Goal: Task Accomplishment & Management: Manage account settings

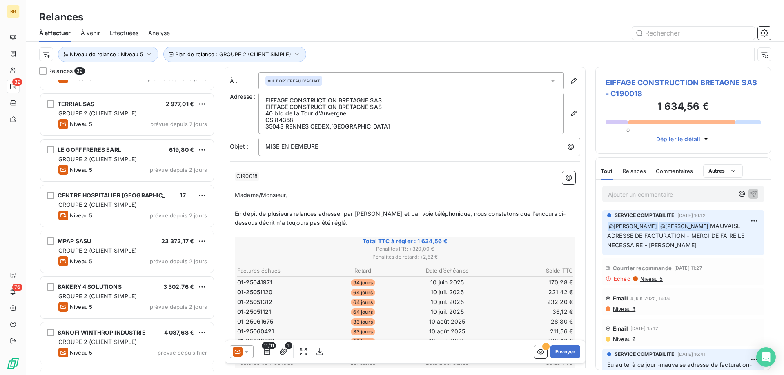
scroll to position [1168, 0]
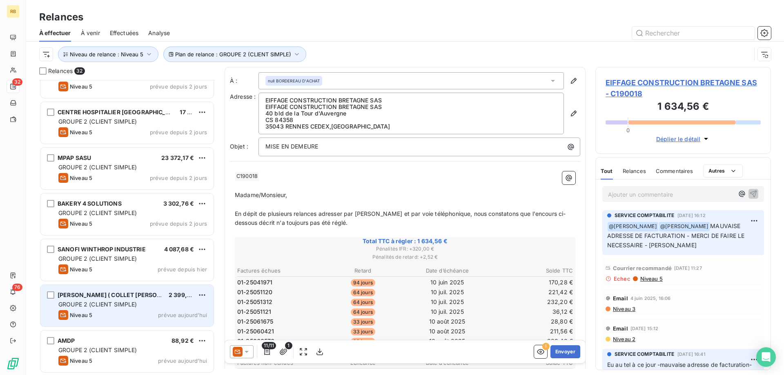
click at [118, 288] on div "[PERSON_NAME] ( COLLET [PERSON_NAME]) 2 399,88 € GROUPE 2 (CLIENT SIMPLE) Nivea…" at bounding box center [126, 306] width 173 height 42
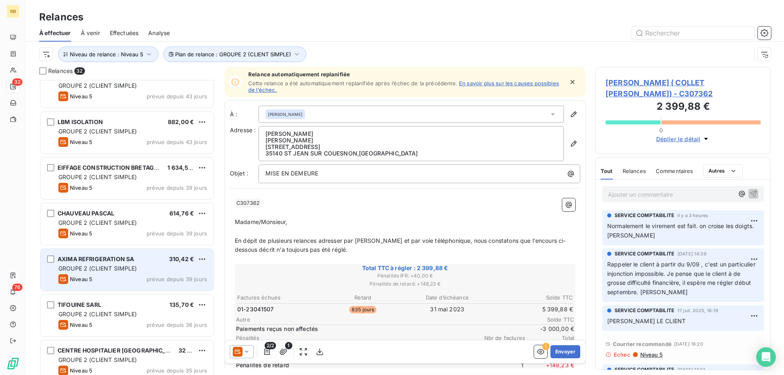
scroll to position [502, 0]
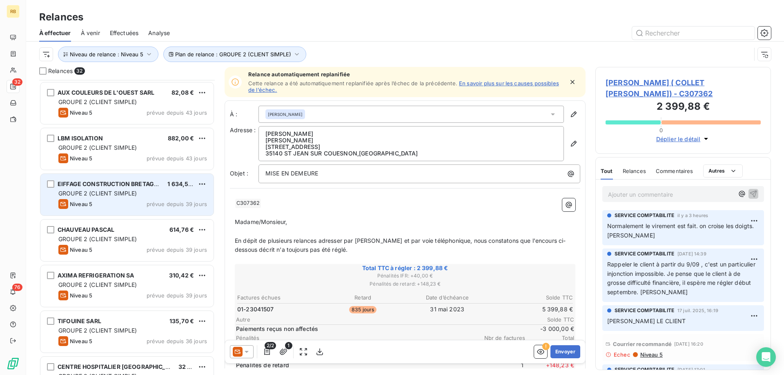
click at [109, 193] on span "GROUPE 2 (CLIENT SIMPLE)" at bounding box center [97, 193] width 79 height 7
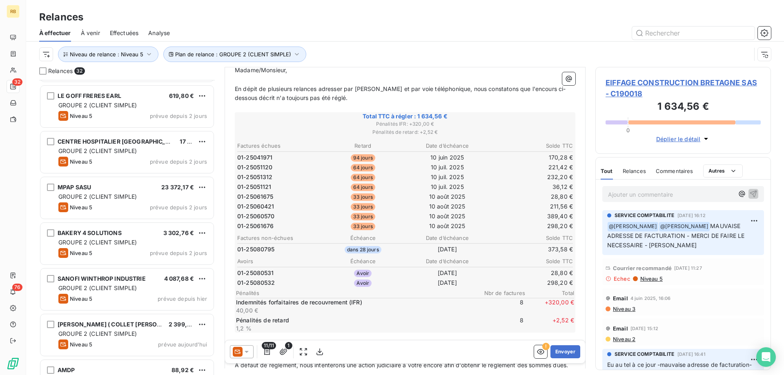
scroll to position [1126, 0]
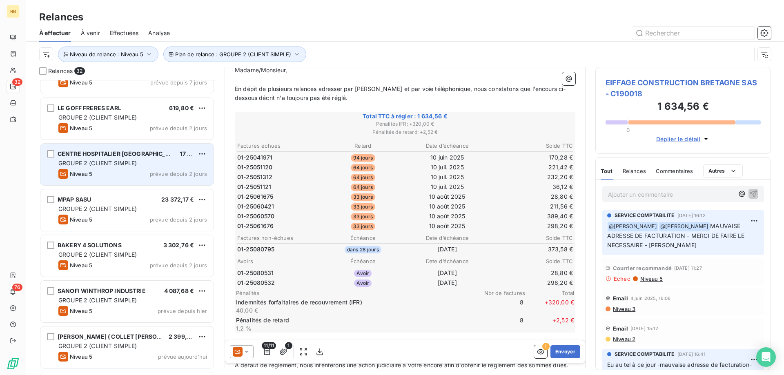
click at [129, 160] on div "GROUPE 2 (CLIENT SIMPLE)" at bounding box center [132, 163] width 149 height 8
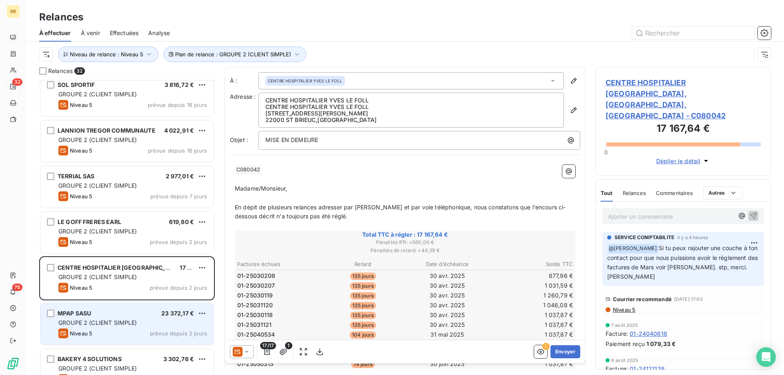
scroll to position [1002, 0]
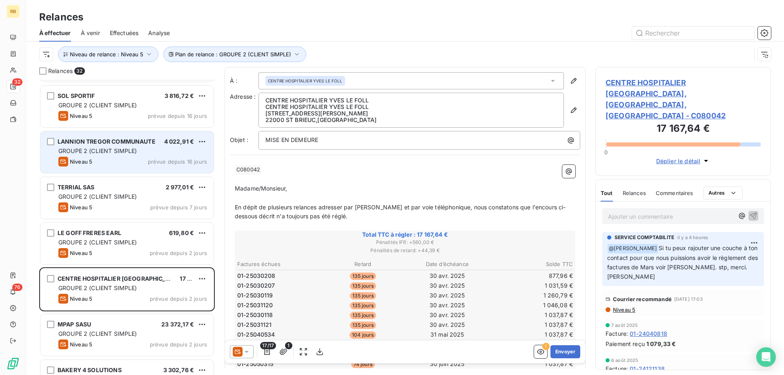
click at [120, 159] on div "Niveau 5 prévue depuis 16 jours" at bounding box center [132, 162] width 149 height 10
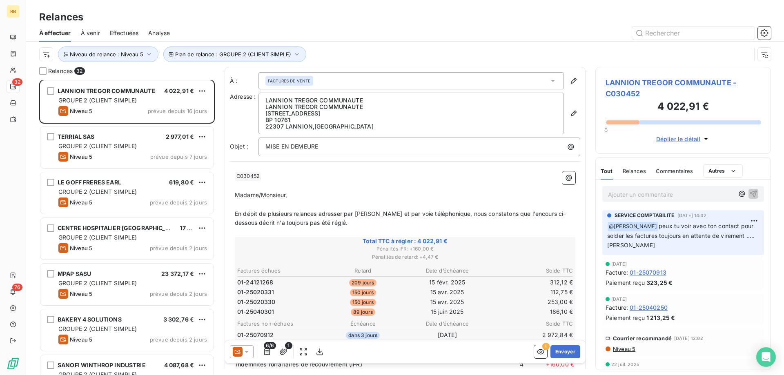
scroll to position [1043, 0]
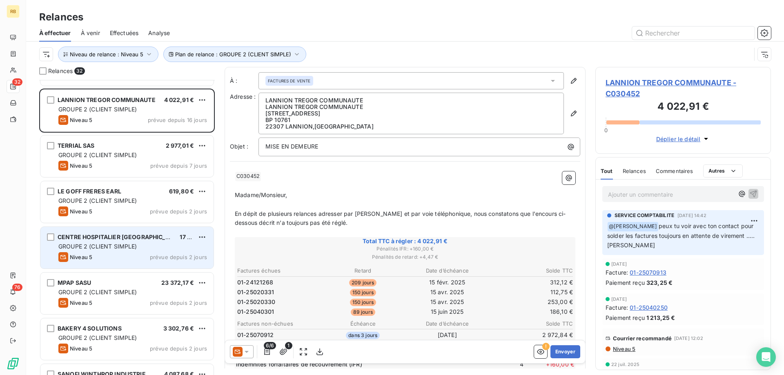
click at [118, 236] on span "CENTRE HOSPITALIER [GEOGRAPHIC_DATA], [GEOGRAPHIC_DATA], [GEOGRAPHIC_DATA]" at bounding box center [184, 236] width 253 height 7
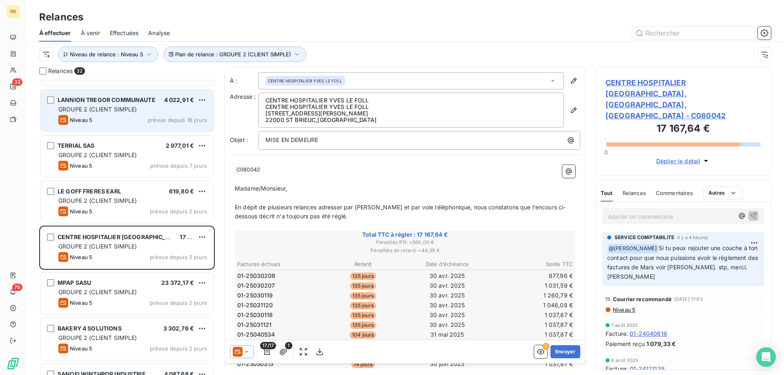
click at [127, 106] on div "GROUPE 2 (CLIENT SIMPLE)" at bounding box center [132, 109] width 149 height 8
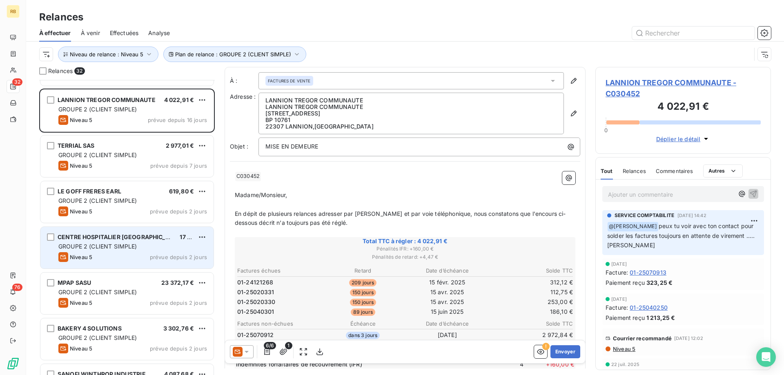
click at [128, 237] on span "CENTRE HOSPITALIER [GEOGRAPHIC_DATA], [GEOGRAPHIC_DATA], [GEOGRAPHIC_DATA]" at bounding box center [184, 236] width 253 height 7
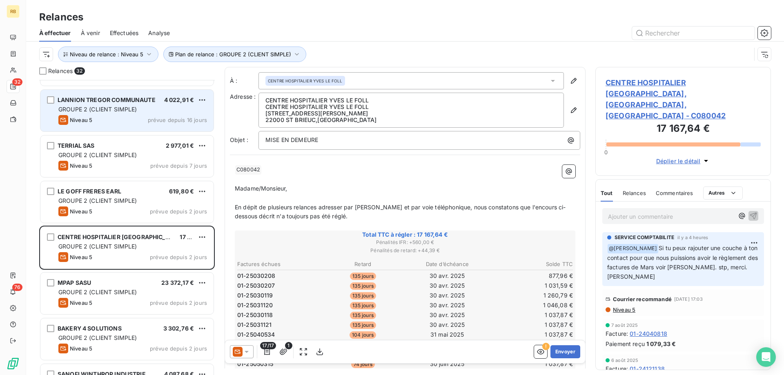
click at [137, 117] on div "Niveau 5 prévue depuis 16 jours" at bounding box center [132, 120] width 149 height 10
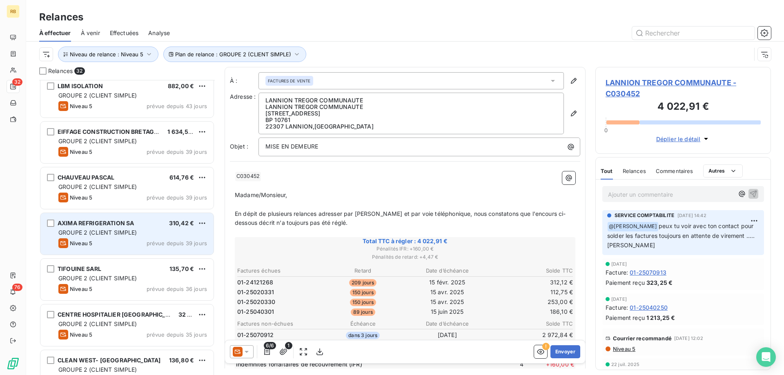
scroll to position [542, 0]
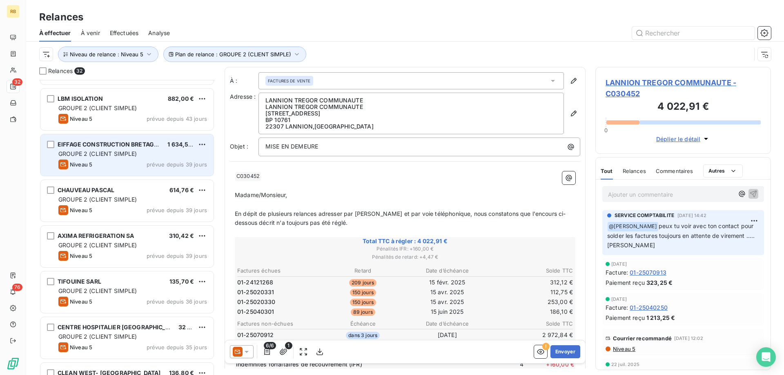
click at [100, 156] on span "GROUPE 2 (CLIENT SIMPLE)" at bounding box center [97, 153] width 79 height 7
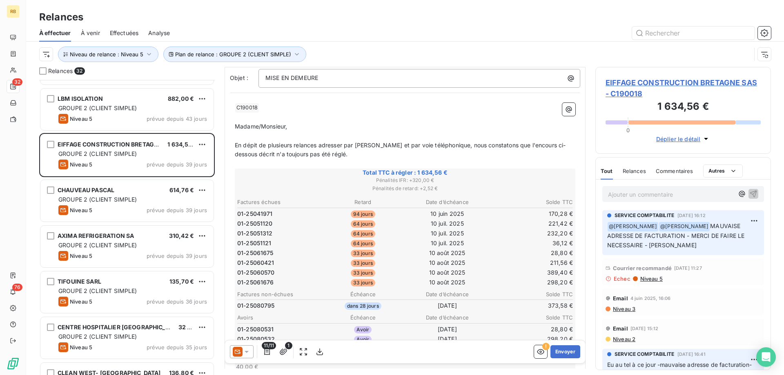
scroll to position [84, 0]
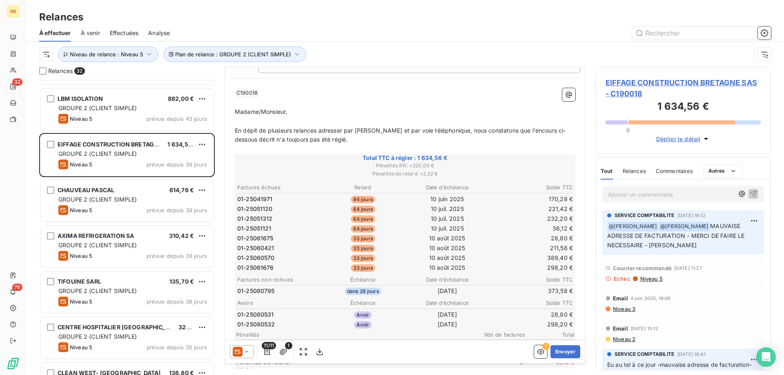
click at [621, 190] on p "Ajouter un commentaire ﻿" at bounding box center [671, 194] width 126 height 10
click at [673, 194] on p "J'ai envoyé un mail" at bounding box center [671, 193] width 126 height 9
click at [694, 198] on p "J'ai envoyé un mail à" at bounding box center [671, 193] width 126 height 9
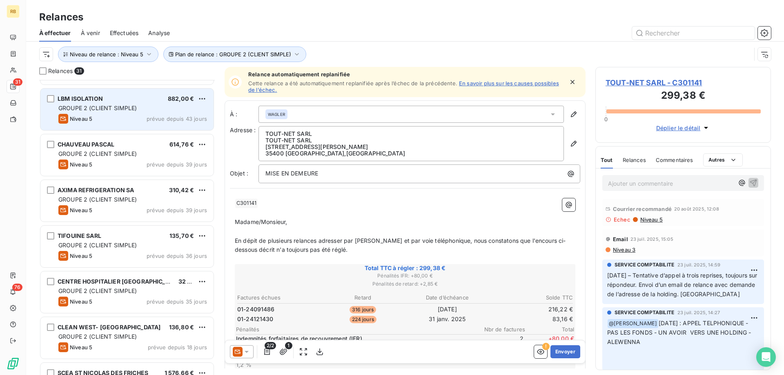
click at [109, 100] on div "LBM ISOLATION 882,00 €" at bounding box center [132, 98] width 149 height 7
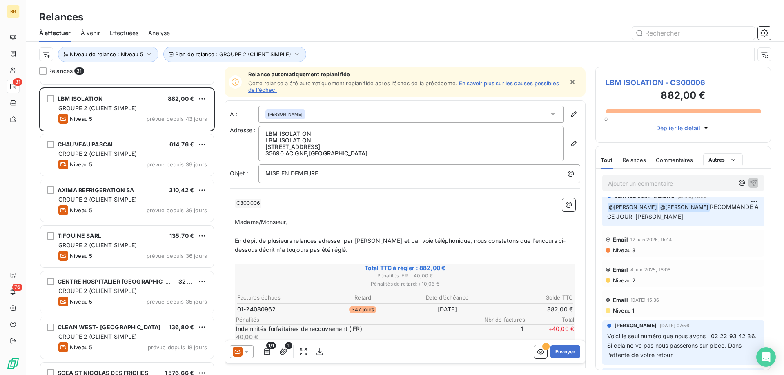
scroll to position [167, 0]
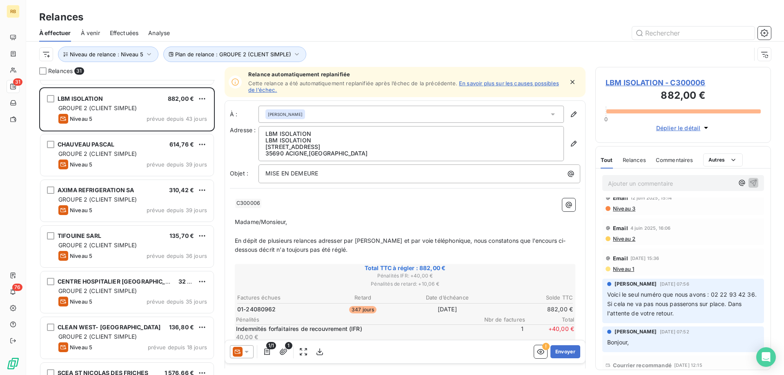
click at [637, 184] on p "Ajouter un commentaire ﻿" at bounding box center [671, 183] width 126 height 10
click at [647, 203] on p "﻿ @ [PERSON_NAME] ﻿ a la suite de ton msg dans Leanpay le [DATE]. Est ce que vo…" at bounding box center [672, 192] width 129 height 29
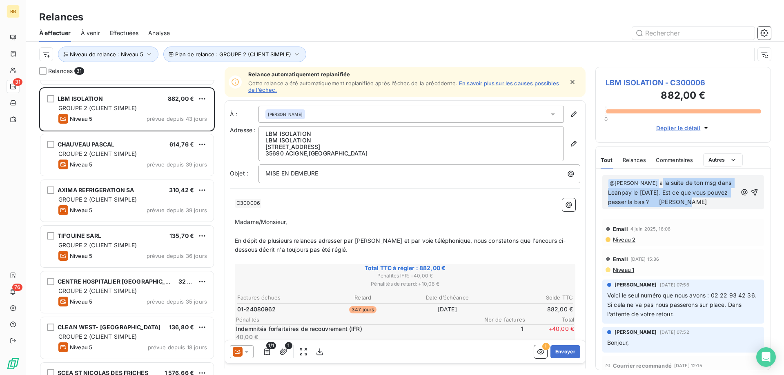
drag, startPoint x: 689, startPoint y: 202, endPoint x: 664, endPoint y: 183, distance: 32.1
click at [664, 183] on p "﻿ @ [PERSON_NAME] ﻿ a la suite de ton msg dans Leanpay le [DATE]. Est ce que vo…" at bounding box center [672, 192] width 129 height 29
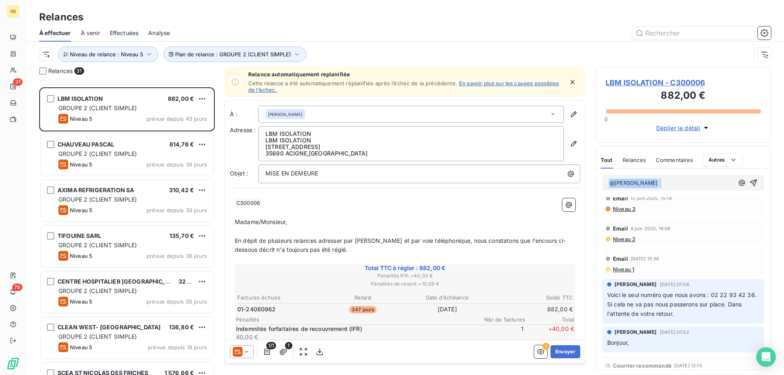
drag, startPoint x: 664, startPoint y: 183, endPoint x: 559, endPoint y: 189, distance: 104.6
click at [595, 189] on div "﻿ @ [PERSON_NAME] ﻿ SERVICE COMPTABILITE [DATE] 15:25 ﻿ @ [PERSON_NAME] [PERSON…" at bounding box center [682, 269] width 175 height 201
click at [753, 187] on icon "button" at bounding box center [754, 187] width 7 height 7
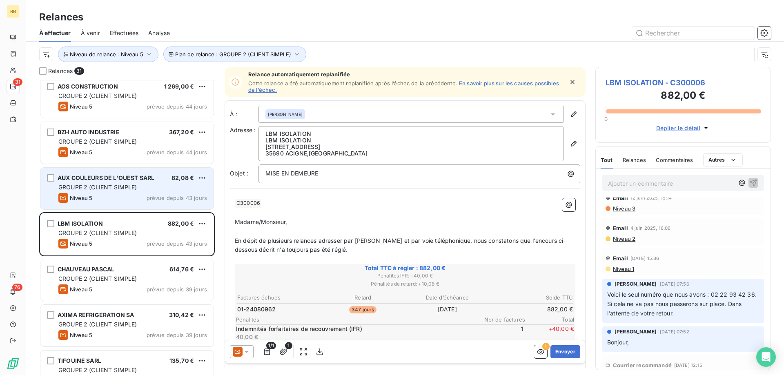
scroll to position [205, 0]
click at [124, 189] on span "GROUPE 2 (CLIENT SIMPLE)" at bounding box center [97, 187] width 79 height 7
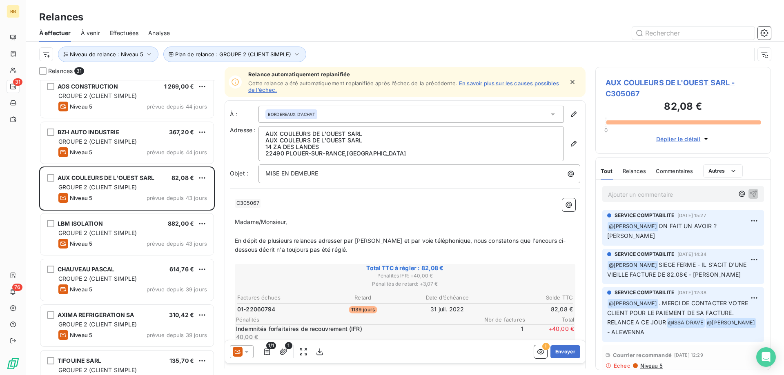
click at [625, 199] on p "Ajouter un commentaire ﻿" at bounding box center [671, 194] width 126 height 10
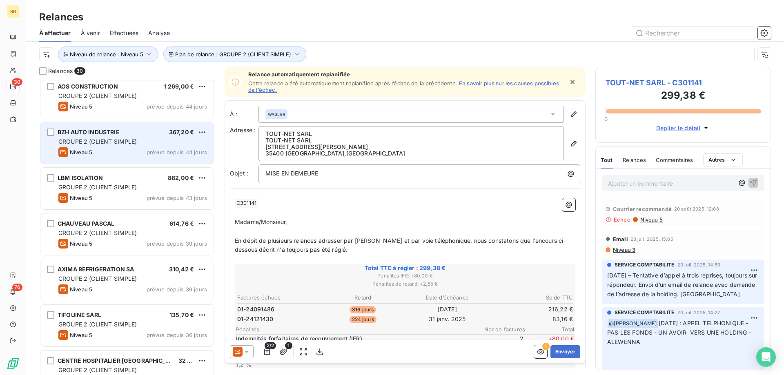
click at [112, 144] on span "GROUPE 2 (CLIENT SIMPLE)" at bounding box center [97, 141] width 79 height 7
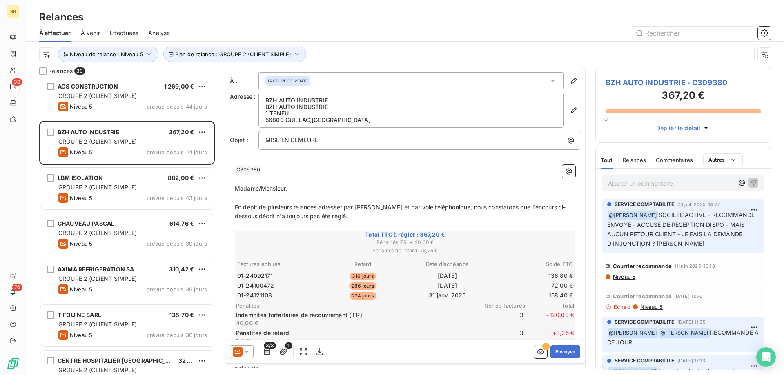
click at [218, 144] on div "Relances 30 TOUT-NET SARL 299,38 € GROUPE 2 (CLIENT SIMPLE) Niveau 5 prévue dep…" at bounding box center [404, 221] width 757 height 308
click at [639, 180] on p "Ajouter un commentaire ﻿" at bounding box center [671, 183] width 126 height 10
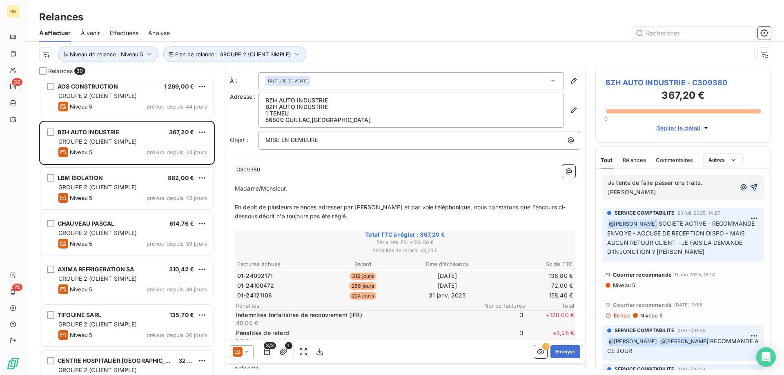
click at [756, 183] on icon "button" at bounding box center [753, 187] width 8 height 8
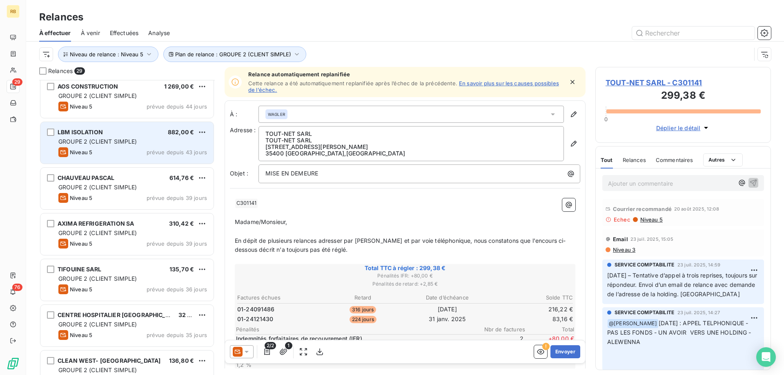
click at [117, 137] on div "LBM ISOLATION 882,00 € GROUPE 2 (CLIENT SIMPLE) Niveau 5 prévue depuis 43 jours" at bounding box center [126, 143] width 173 height 42
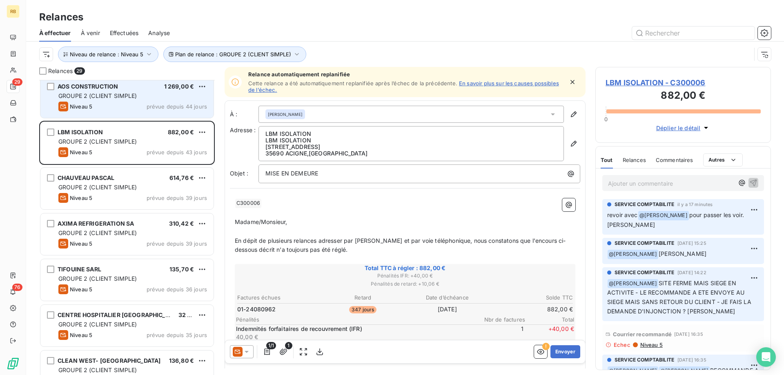
click at [118, 98] on span "GROUPE 2 (CLIENT SIMPLE)" at bounding box center [97, 95] width 79 height 7
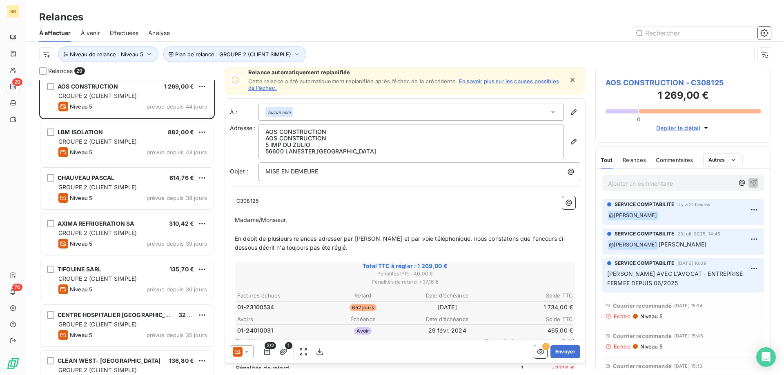
scroll to position [0, 0]
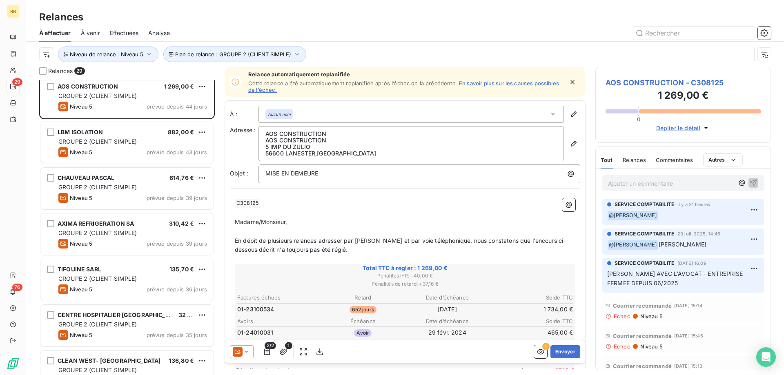
click at [253, 310] on span "01-23100534" at bounding box center [255, 309] width 37 height 8
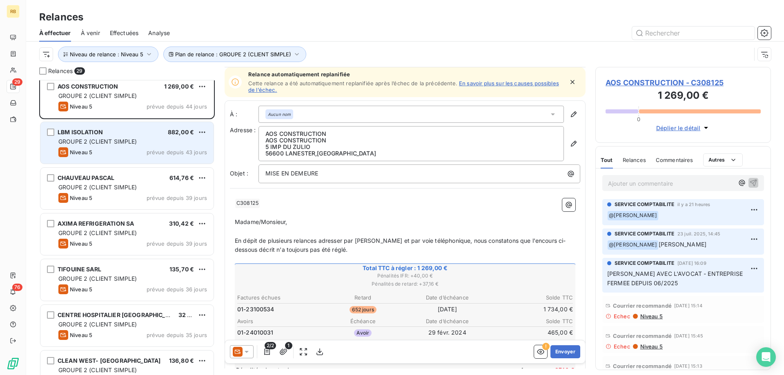
click at [131, 133] on div "LBM ISOLATION 882,00 €" at bounding box center [132, 132] width 149 height 7
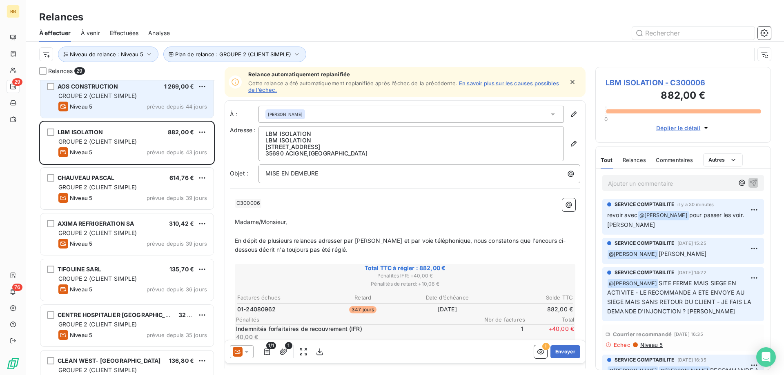
click at [103, 94] on span "GROUPE 2 (CLIENT SIMPLE)" at bounding box center [97, 95] width 79 height 7
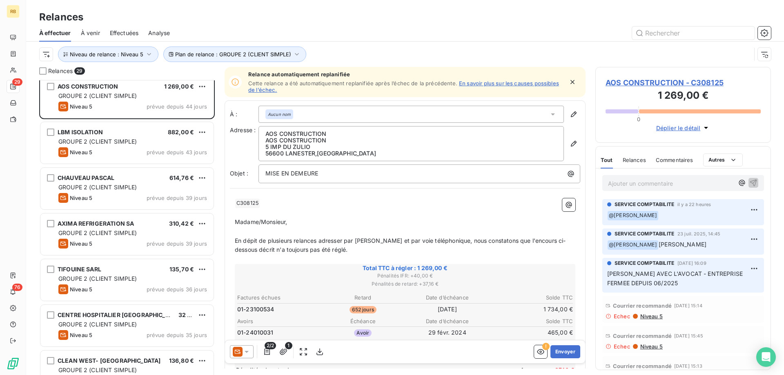
click at [631, 180] on p "Ajouter un commentaire ﻿" at bounding box center [671, 183] width 126 height 10
click at [755, 179] on icon "button" at bounding box center [753, 182] width 8 height 8
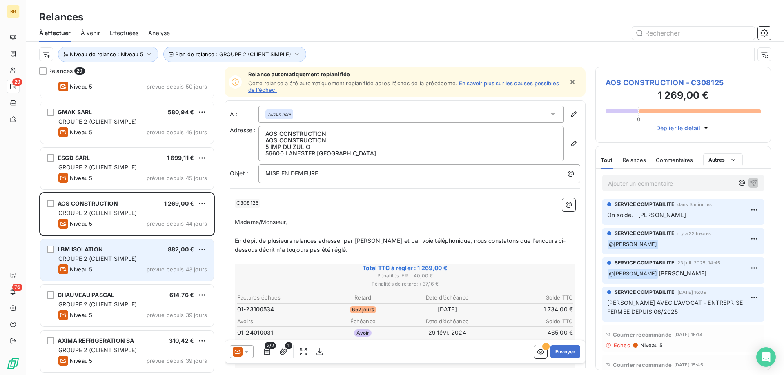
scroll to position [292, 0]
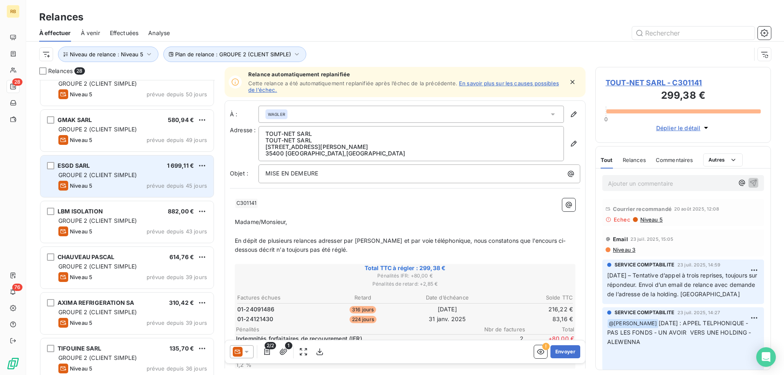
click at [135, 193] on div "ESGD SARL 1 699,11 € GROUPE 2 (CLIENT SIMPLE) Niveau 5 prévue depuis 45 jours" at bounding box center [126, 176] width 173 height 42
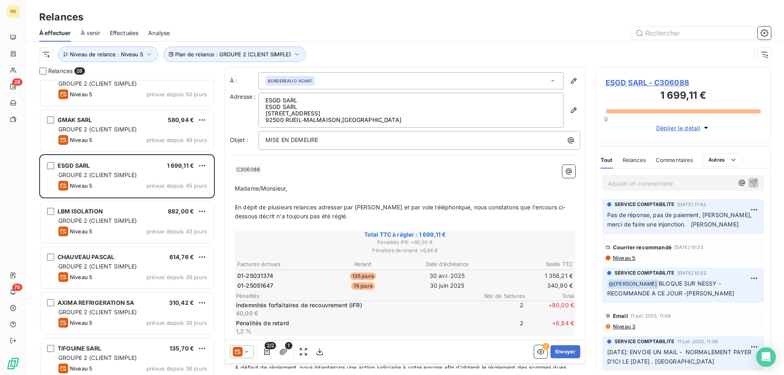
click at [660, 182] on p "Ajouter un commentaire ﻿" at bounding box center [671, 183] width 126 height 10
click at [580, 33] on div at bounding box center [475, 33] width 591 height 13
click at [478, 206] on span "En dépit de plusieurs relances adresser par [PERSON_NAME] et par voie téléphoni…" at bounding box center [400, 212] width 331 height 16
click at [535, 209] on span "En dépit de plusieurs relances adresser par [PERSON_NAME] et par voie téléphoni…" at bounding box center [400, 212] width 331 height 16
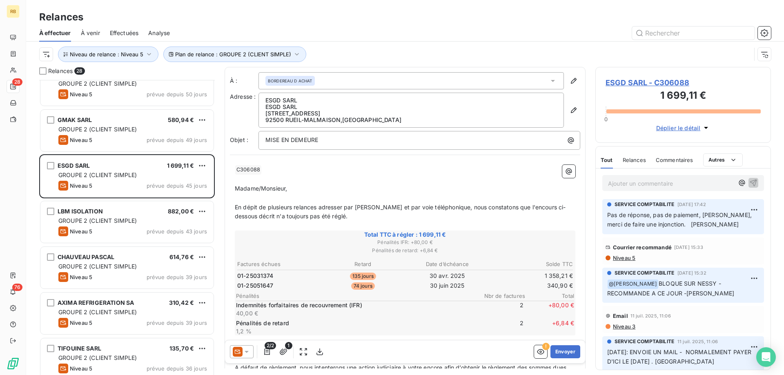
click at [512, 191] on p "Madame/Monsieur," at bounding box center [405, 188] width 340 height 9
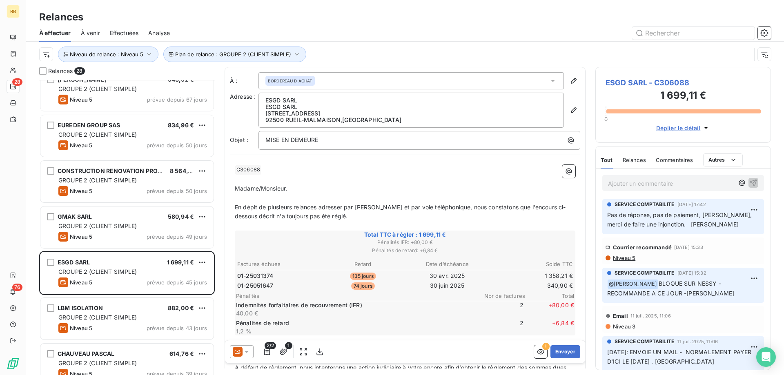
scroll to position [194, 0]
click at [107, 53] on span "Niveau de relance : Niveau 5" at bounding box center [106, 54] width 73 height 7
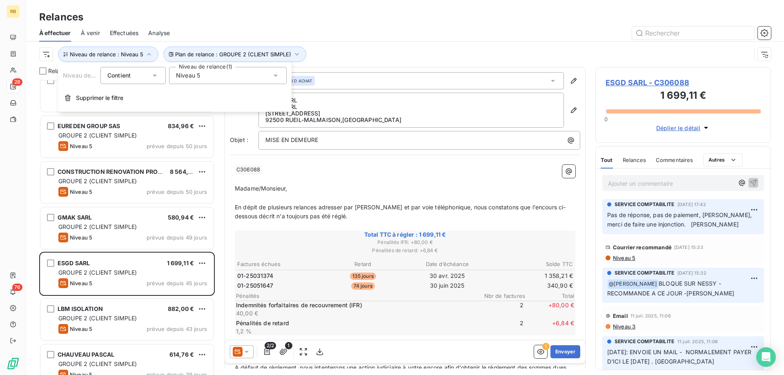
click at [213, 76] on div "Niveau 5" at bounding box center [228, 75] width 118 height 17
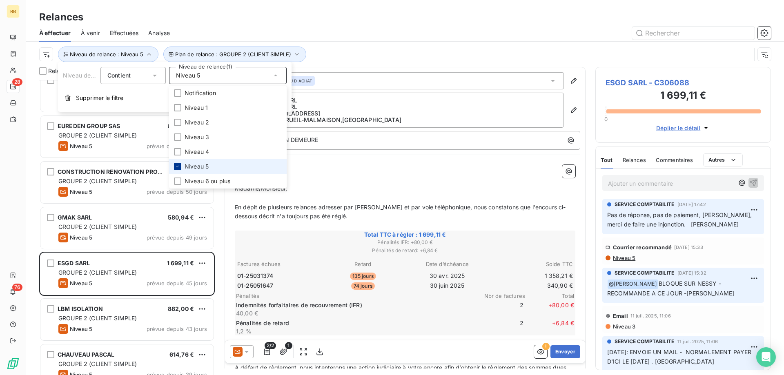
click at [176, 166] on icon at bounding box center [177, 166] width 5 height 5
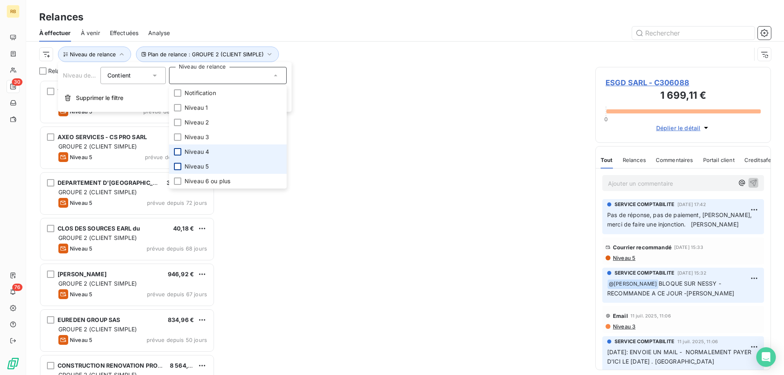
scroll to position [295, 175]
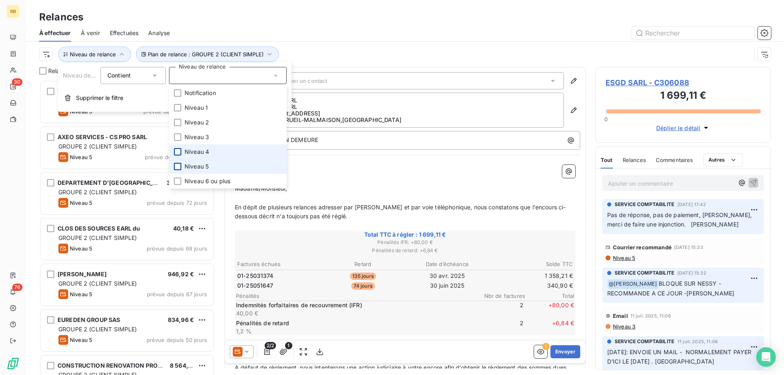
click at [176, 150] on div at bounding box center [177, 151] width 7 height 7
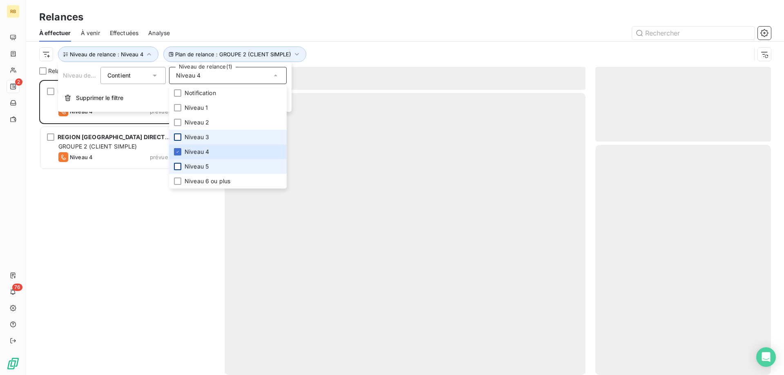
scroll to position [295, 175]
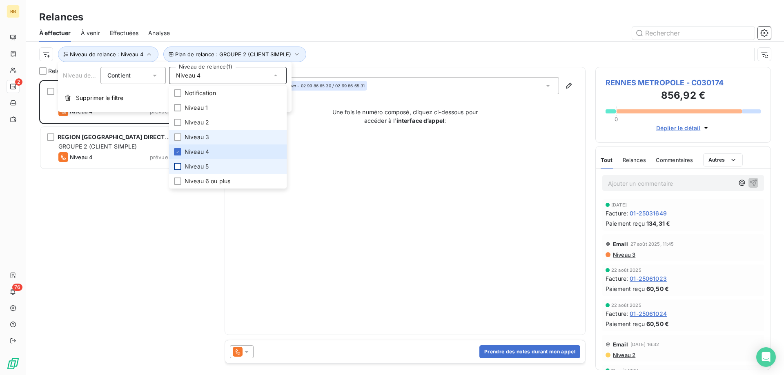
click at [176, 136] on div at bounding box center [177, 136] width 7 height 7
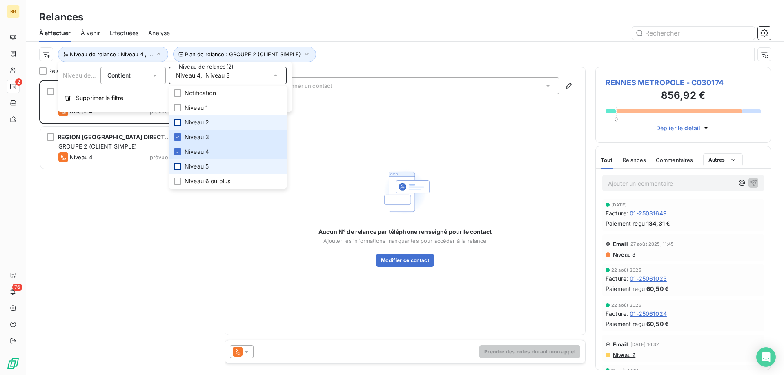
drag, startPoint x: 177, startPoint y: 121, endPoint x: 177, endPoint y: 113, distance: 8.2
click at [177, 119] on div at bounding box center [177, 122] width 7 height 7
click at [177, 107] on div at bounding box center [177, 107] width 7 height 7
click at [158, 247] on div "RENNES METROPOLE 856,92 € GROUPE 2 (CLIENT SIMPLE) Niveau 4 prévue depuis 9 jou…" at bounding box center [126, 227] width 175 height 295
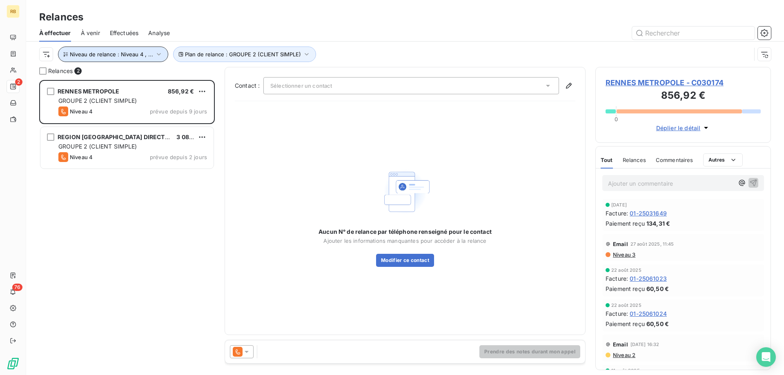
click at [115, 54] on span "Niveau de relance : Niveau 4 , ..." at bounding box center [111, 54] width 83 height 7
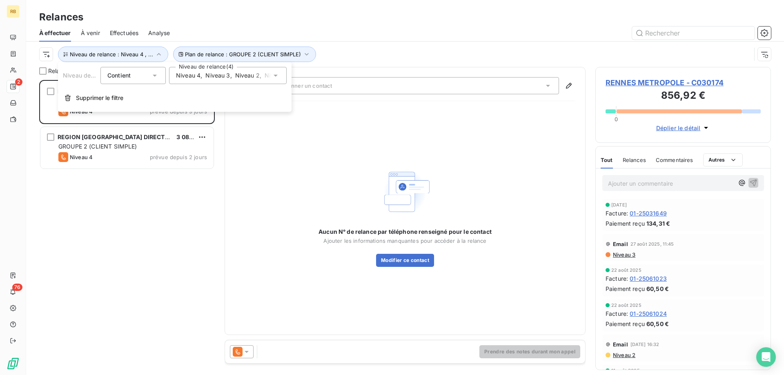
click at [221, 74] on span "Niveau 3" at bounding box center [217, 75] width 24 height 8
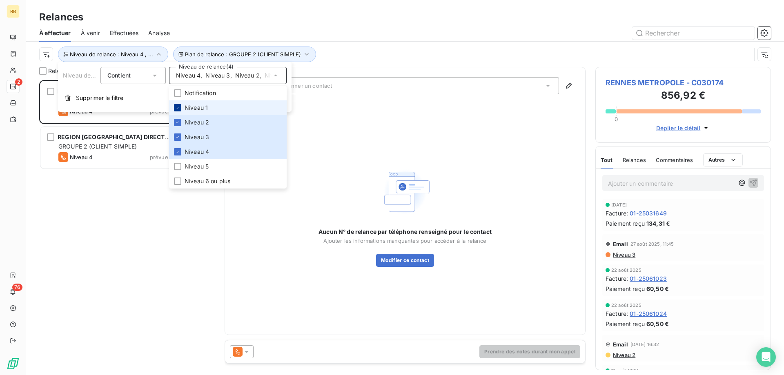
click at [177, 107] on icon at bounding box center [177, 107] width 5 height 5
click at [178, 123] on icon at bounding box center [177, 122] width 5 height 5
click at [178, 136] on icon at bounding box center [177, 137] width 5 height 5
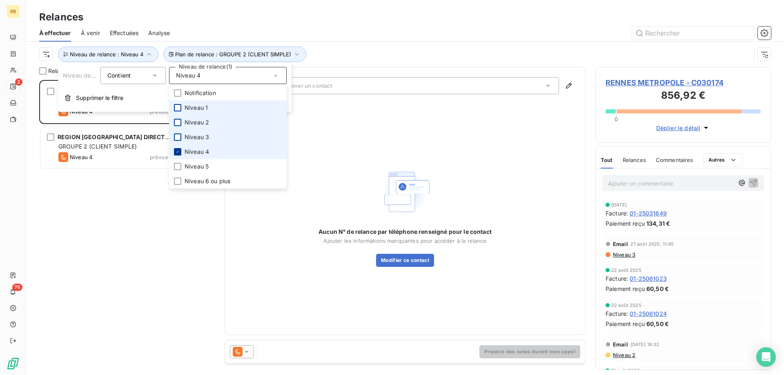
click at [178, 152] on icon at bounding box center [177, 151] width 5 height 5
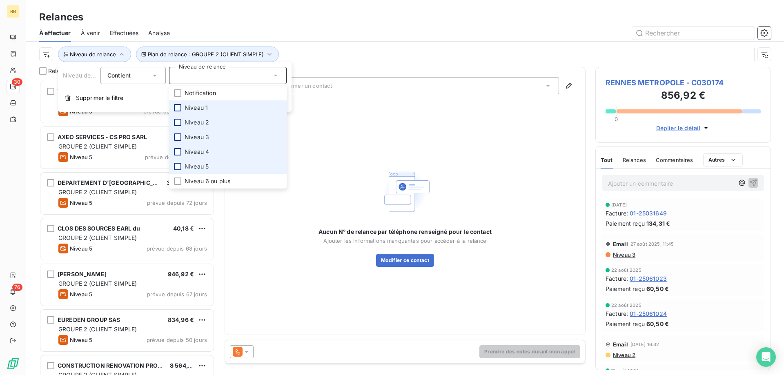
click at [178, 165] on div at bounding box center [177, 166] width 7 height 7
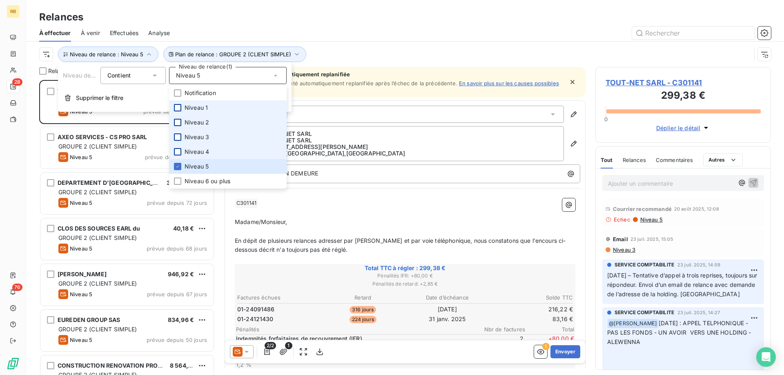
click at [404, 23] on div "Relances" at bounding box center [404, 17] width 757 height 15
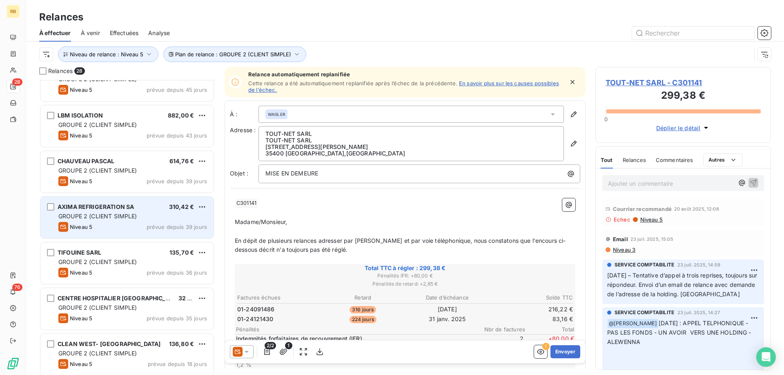
scroll to position [333, 0]
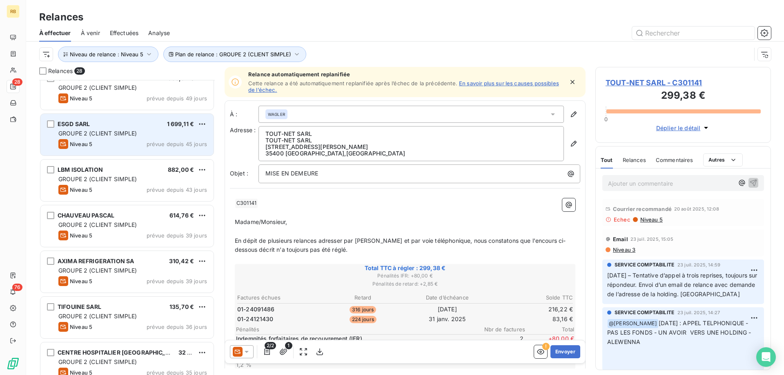
click at [103, 139] on div "Niveau 5 prévue depuis 45 jours" at bounding box center [132, 144] width 149 height 10
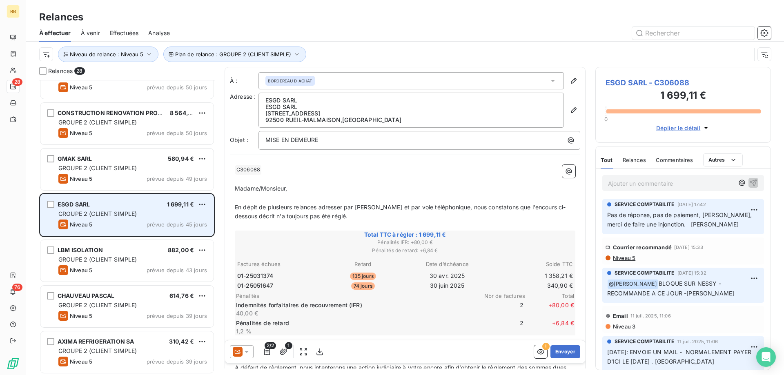
scroll to position [250, 0]
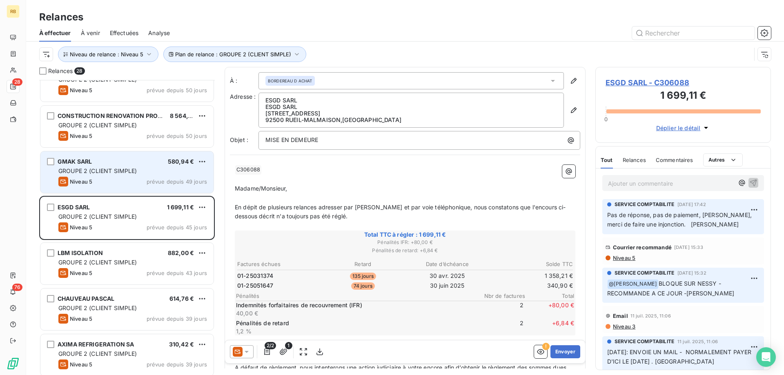
click at [115, 171] on span "GROUPE 2 (CLIENT SIMPLE)" at bounding box center [97, 170] width 79 height 7
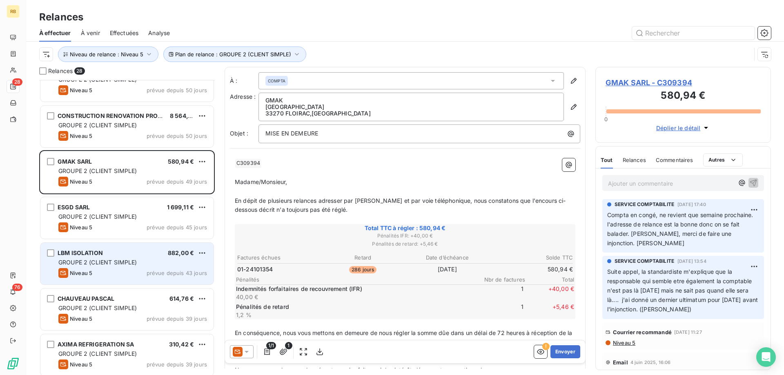
click at [106, 262] on span "GROUPE 2 (CLIENT SIMPLE)" at bounding box center [97, 262] width 79 height 7
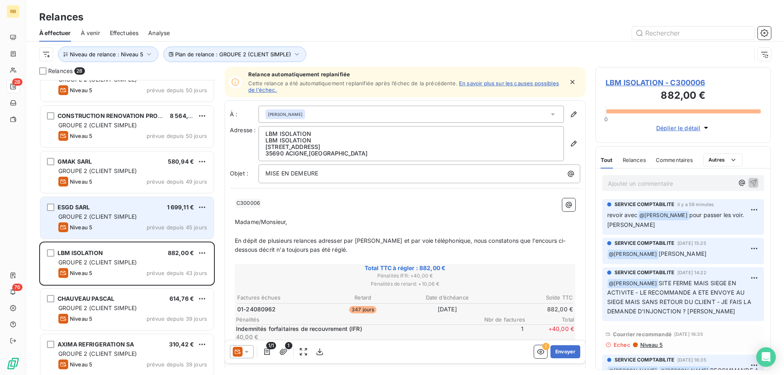
click at [113, 216] on span "GROUPE 2 (CLIENT SIMPLE)" at bounding box center [97, 216] width 79 height 7
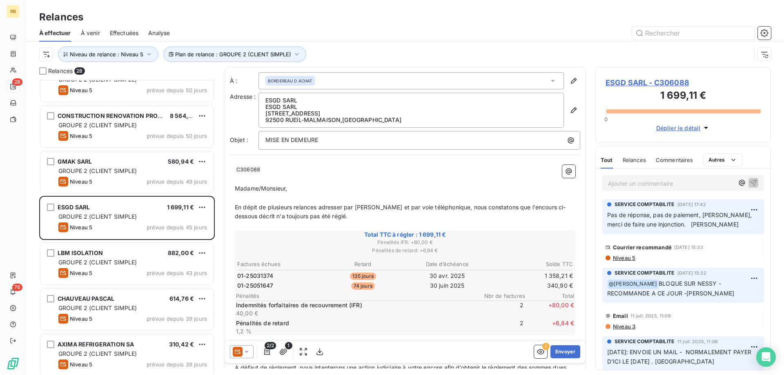
click at [483, 206] on span "En dépit de plusieurs relances adresser par [PERSON_NAME] et par voie téléphoni…" at bounding box center [400, 212] width 331 height 16
click at [640, 184] on p "Ajouter un commentaire ﻿" at bounding box center [671, 183] width 126 height 10
click at [642, 187] on p "Ajouter un commentaire ﻿" at bounding box center [671, 183] width 126 height 10
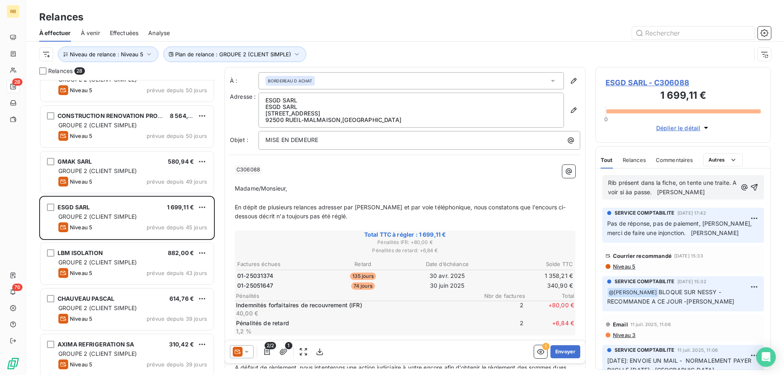
click at [633, 190] on span "Rib présent dans la fiche, on tente une traite. A voir si àa passe. [PERSON_NAM…" at bounding box center [673, 187] width 131 height 16
click at [754, 186] on icon "button" at bounding box center [754, 187] width 8 height 8
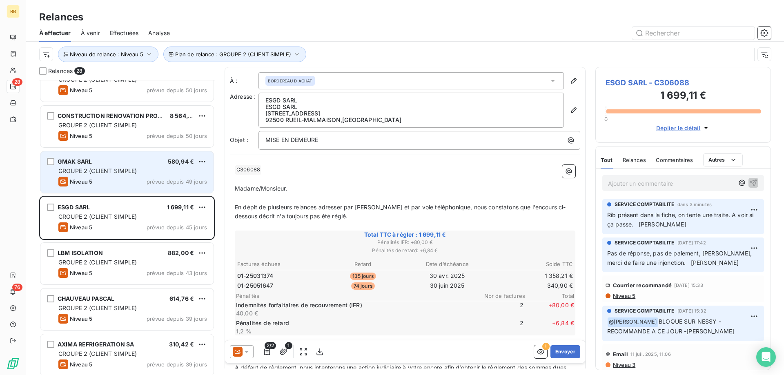
click at [89, 170] on span "GROUPE 2 (CLIENT SIMPLE)" at bounding box center [97, 170] width 79 height 7
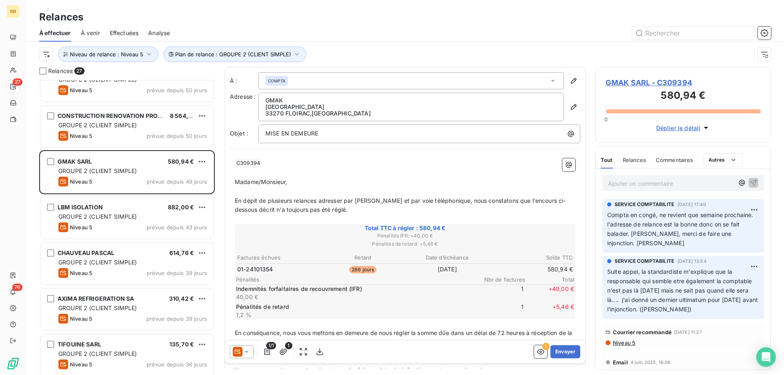
click at [631, 181] on p "Ajouter un commentaire ﻿" at bounding box center [671, 183] width 126 height 10
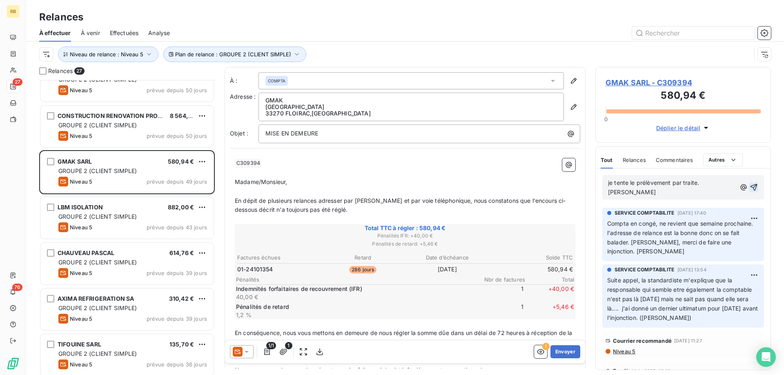
click at [753, 184] on icon "button" at bounding box center [753, 187] width 7 height 7
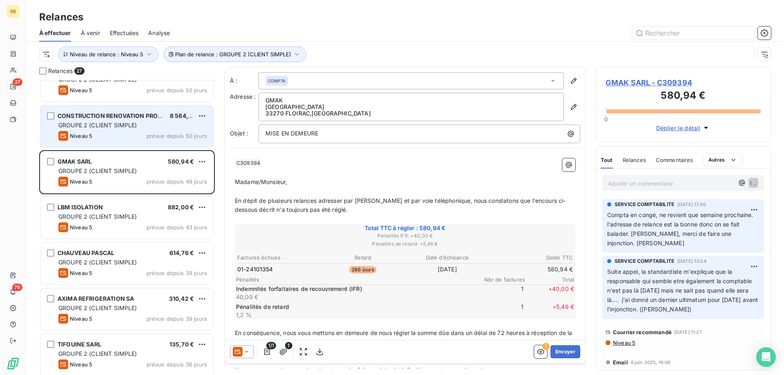
click at [107, 131] on div "Niveau 5 prévue depuis 50 jours" at bounding box center [132, 136] width 149 height 10
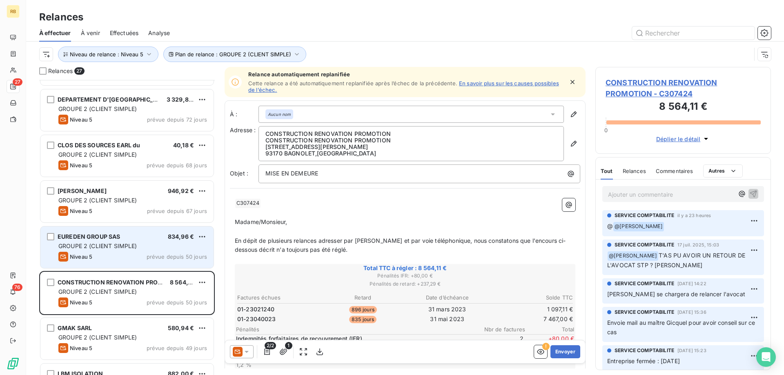
click at [79, 249] on span "GROUPE 2 (CLIENT SIMPLE)" at bounding box center [97, 245] width 79 height 7
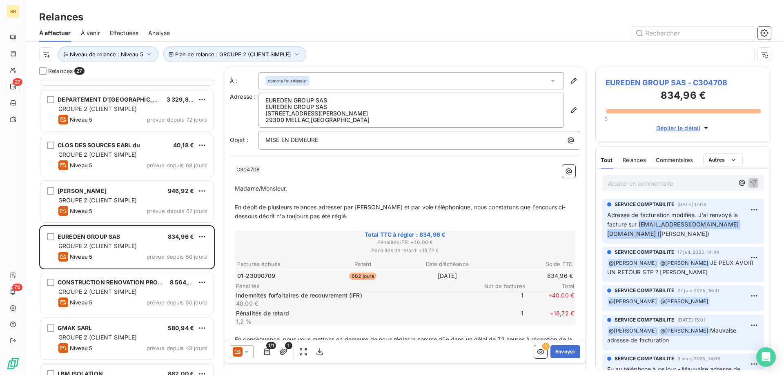
drag, startPoint x: 607, startPoint y: 235, endPoint x: 742, endPoint y: 233, distance: 134.3
click at [739, 233] on span "Adresse de facturation modifiée. J'ai renvoyé la facture sur [EMAIL_ADDRESS][DO…" at bounding box center [673, 224] width 132 height 26
copy span "[EMAIL_ADDRESS][DOMAIN_NAME][DOMAIN_NAME]"
click at [640, 186] on p "Ajouter un commentaire ﻿" at bounding box center [671, 183] width 126 height 10
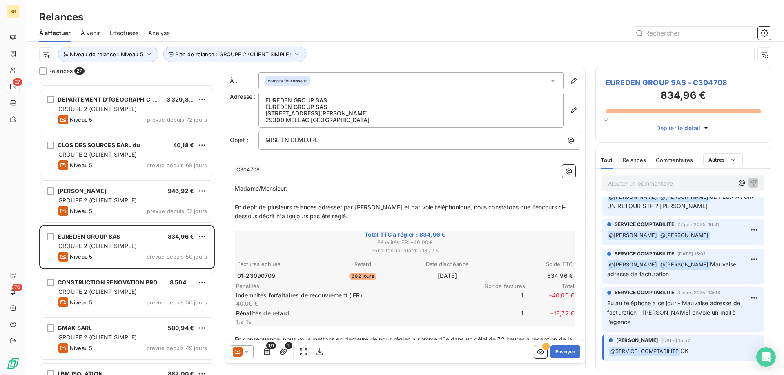
scroll to position [125, 0]
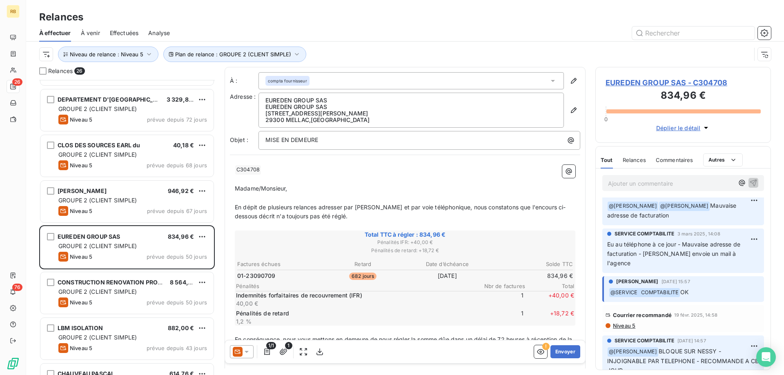
click at [655, 185] on p "Ajouter un commentaire ﻿" at bounding box center [671, 183] width 126 height 10
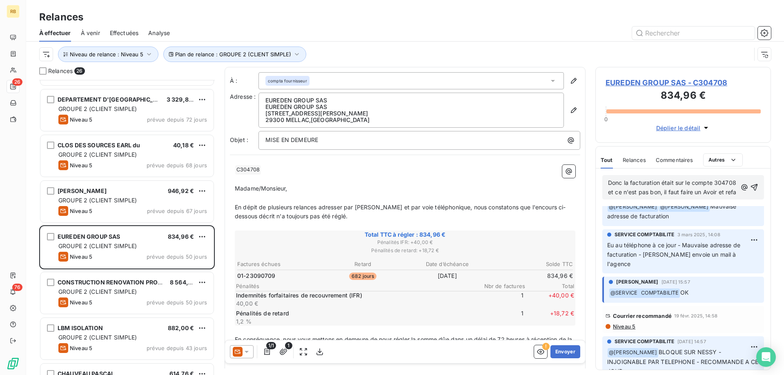
scroll to position [142, 0]
click at [712, 203] on p "Donc la facturation était sur le compte 304708 et ce n'est pas bon, il faut fai…" at bounding box center [672, 192] width 129 height 28
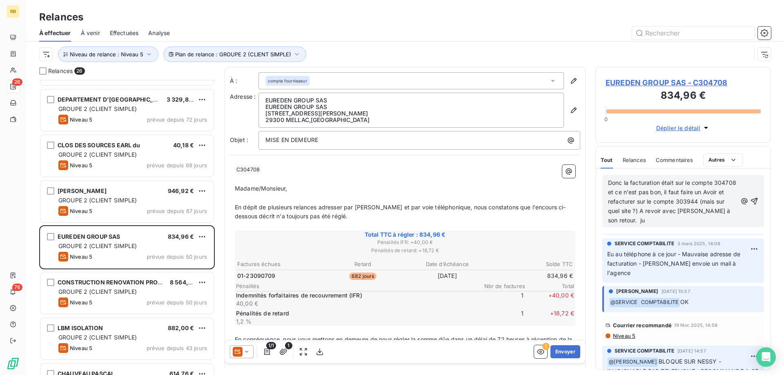
scroll to position [161, 0]
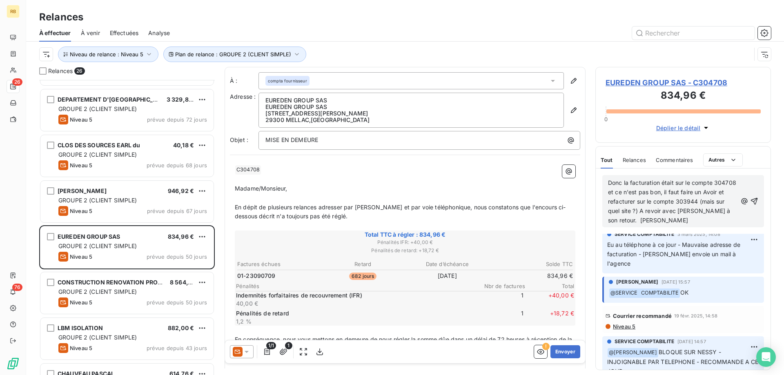
click at [758, 200] on div "Donc la facturation était sur le compte 304708 et ce n'est pas bon, il faut fai…" at bounding box center [683, 201] width 162 height 52
drag, startPoint x: 692, startPoint y: 211, endPoint x: 679, endPoint y: 211, distance: 13.1
click at [679, 211] on span "Donc la facturation était sur le compte 304708 et ce n'est pas bon, il faut fai…" at bounding box center [673, 201] width 130 height 44
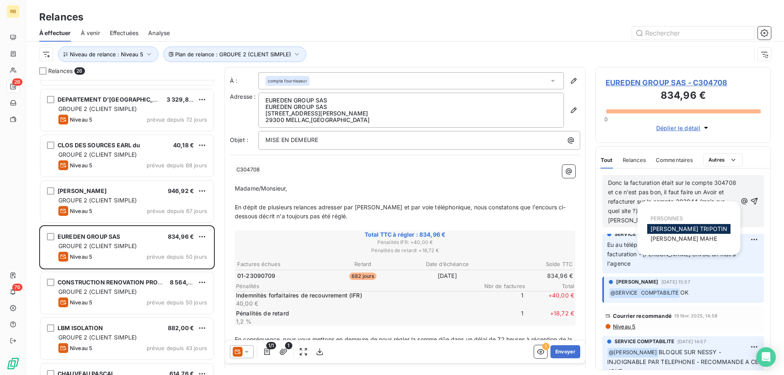
click at [672, 197] on p "Donc la facturation était sur le compte 304708 et ce n'est pas bon, il faut fai…" at bounding box center [672, 201] width 129 height 47
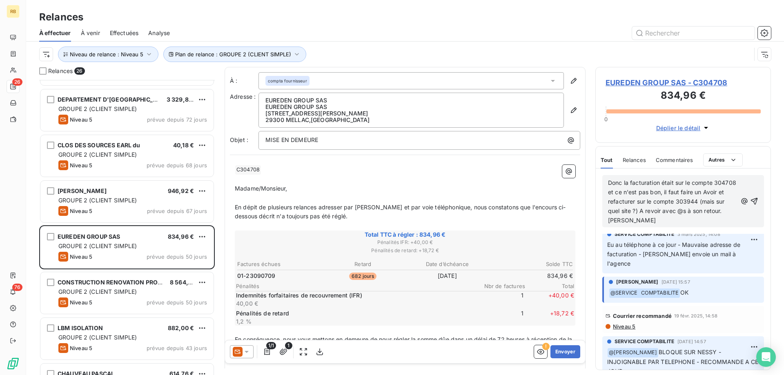
click at [683, 212] on span "Donc la facturation était sur le compte 304708 et ce n'est pas bon, il faut fai…" at bounding box center [673, 201] width 130 height 44
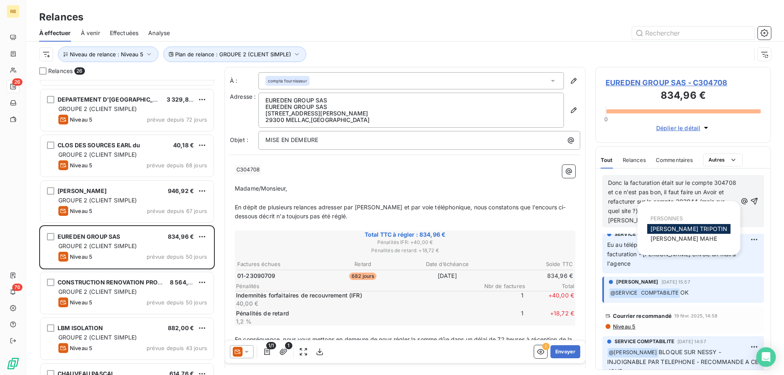
click at [628, 211] on span "Donc la facturation était sur le compte 304708 et ce n'est pas bon, il faut fai…" at bounding box center [673, 201] width 130 height 44
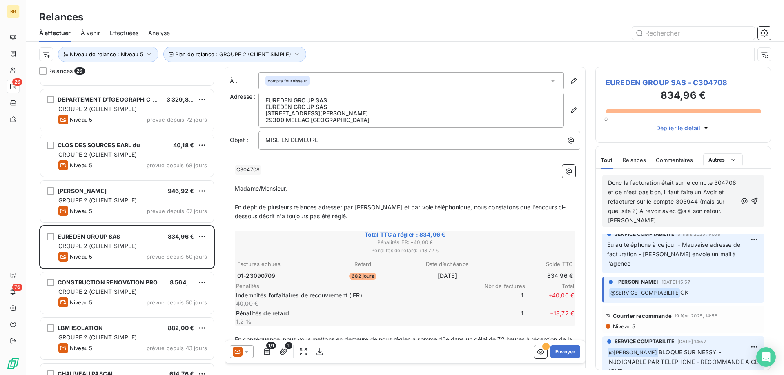
click at [685, 212] on span "Donc la facturation était sur le compte 304708 et ce n'est pas bon, il faut fai…" at bounding box center [673, 201] width 130 height 44
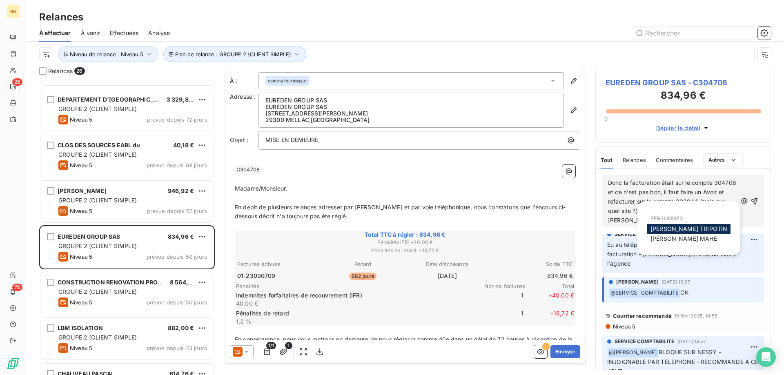
scroll to position [151, 0]
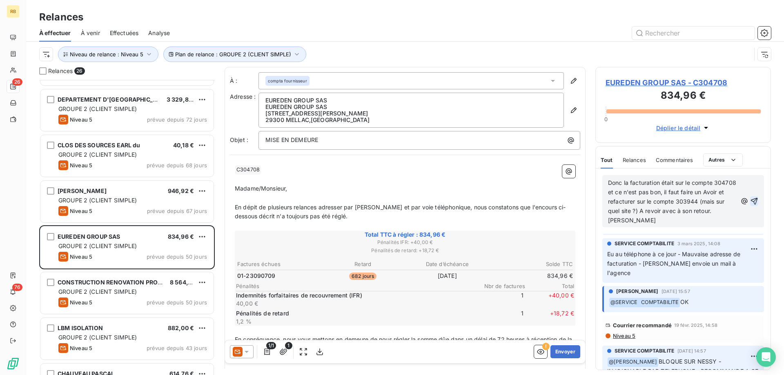
click at [755, 197] on icon "button" at bounding box center [754, 201] width 8 height 8
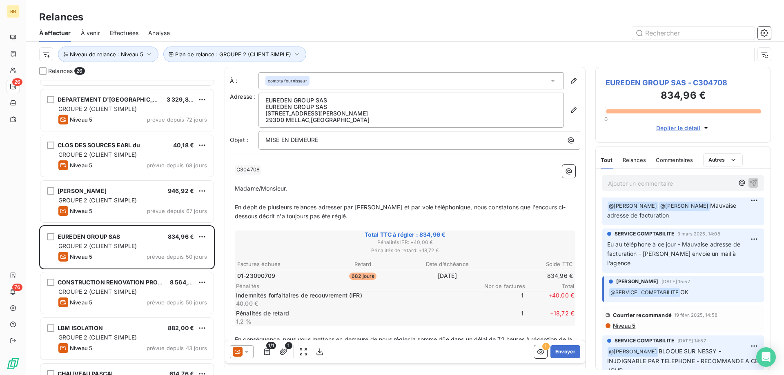
scroll to position [182, 0]
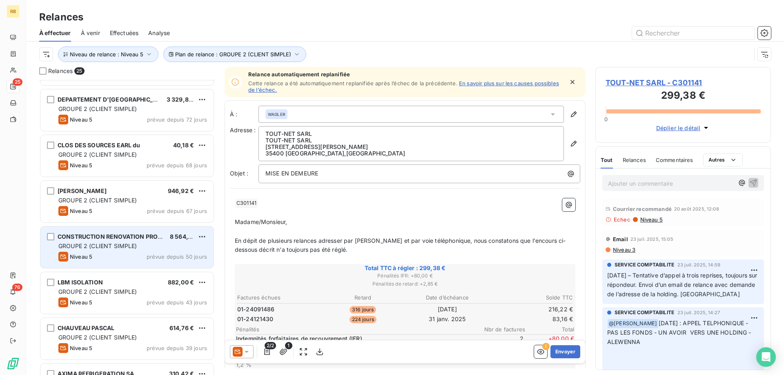
click at [111, 253] on div "Niveau 5 prévue depuis 50 jours" at bounding box center [132, 257] width 149 height 10
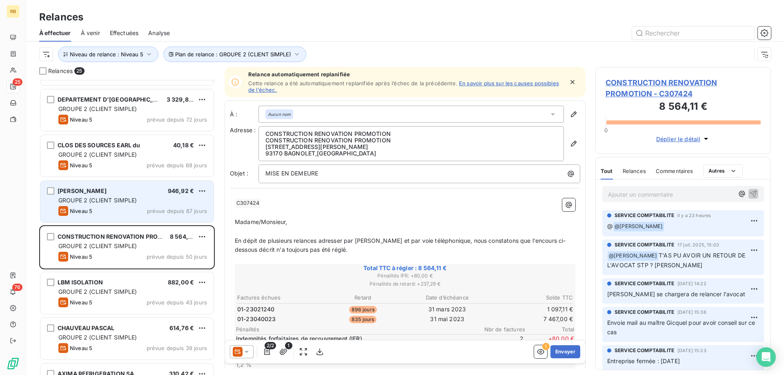
click at [112, 213] on div "Niveau 5 prévue depuis 67 jours" at bounding box center [132, 211] width 149 height 10
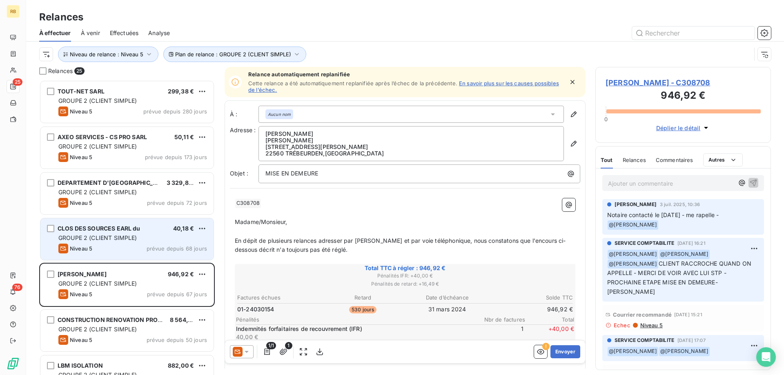
click at [109, 226] on span "CLOS DES SOURCES EARL du" at bounding box center [99, 228] width 83 height 7
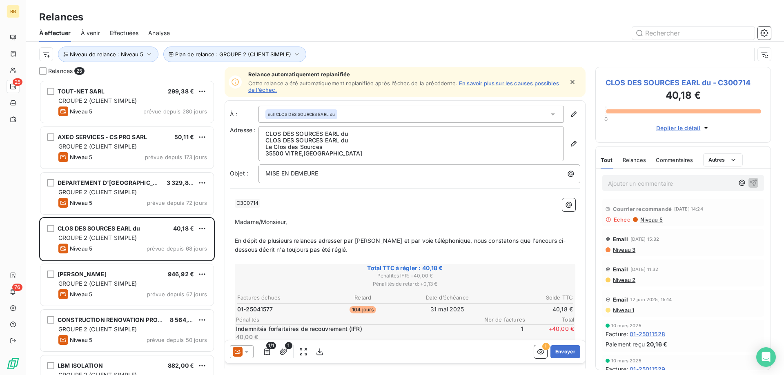
click at [664, 185] on p "Ajouter un commentaire ﻿" at bounding box center [671, 183] width 126 height 10
click at [641, 183] on p "Ajouter un commentaire ﻿" at bounding box center [671, 183] width 126 height 10
drag, startPoint x: 600, startPoint y: 83, endPoint x: 758, endPoint y: 81, distance: 157.5
click at [758, 81] on div "CLOS DES SOURCES EARL du - C300714 40,18 € 0 Déplier le détail" at bounding box center [682, 105] width 175 height 76
copy span "CLOS DES SOURCES EARL du - C300714"
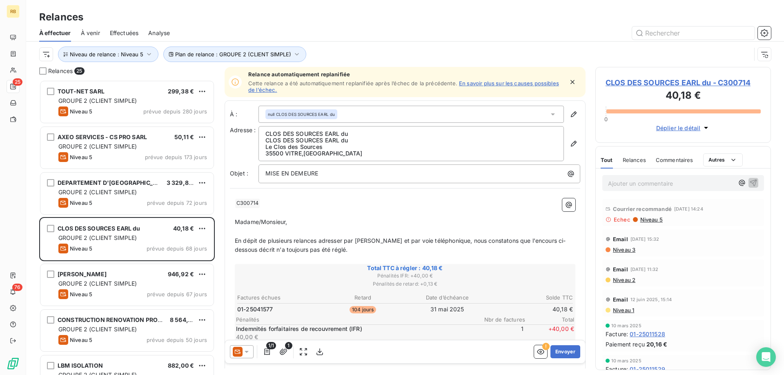
click at [625, 183] on p "Ajouter un commentaire ﻿" at bounding box center [671, 183] width 126 height 10
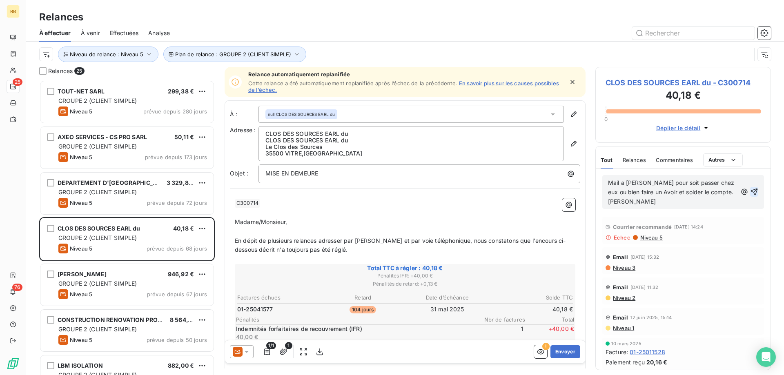
click at [753, 189] on icon "button" at bounding box center [754, 192] width 7 height 7
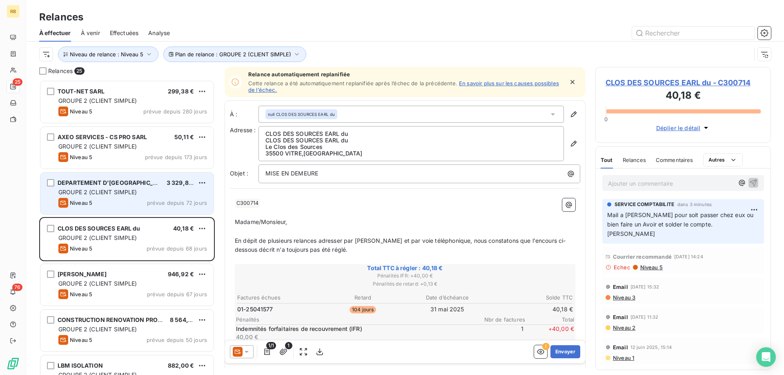
click at [121, 192] on span "GROUPE 2 (CLIENT SIMPLE)" at bounding box center [97, 192] width 79 height 7
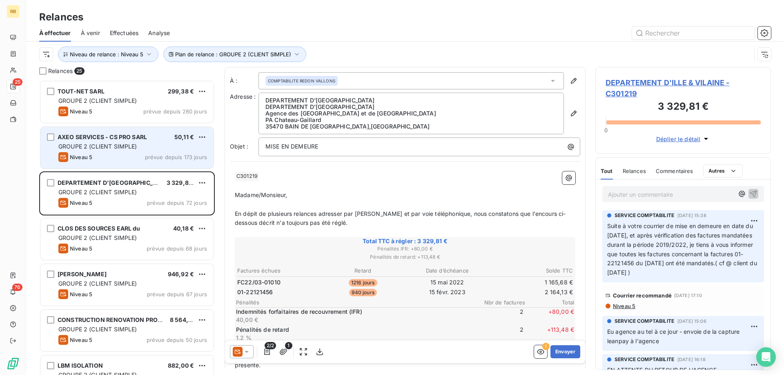
click at [125, 153] on div "Niveau 5 prévue depuis 173 jours" at bounding box center [132, 157] width 149 height 10
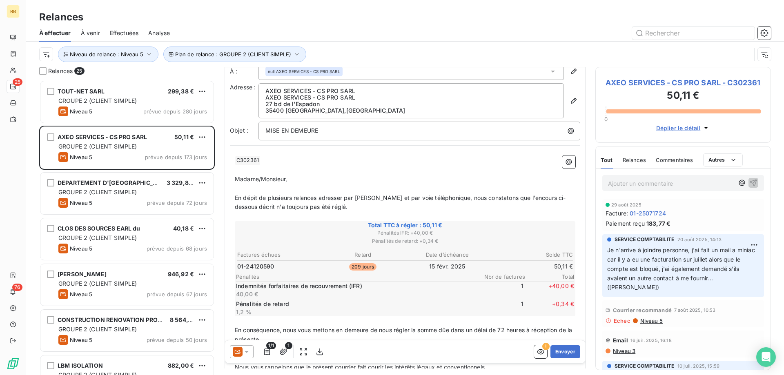
scroll to position [42, 0]
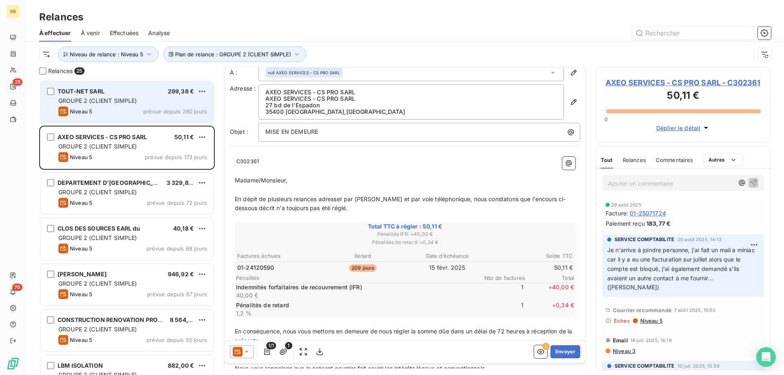
click at [72, 107] on div "Niveau 5" at bounding box center [75, 112] width 34 height 10
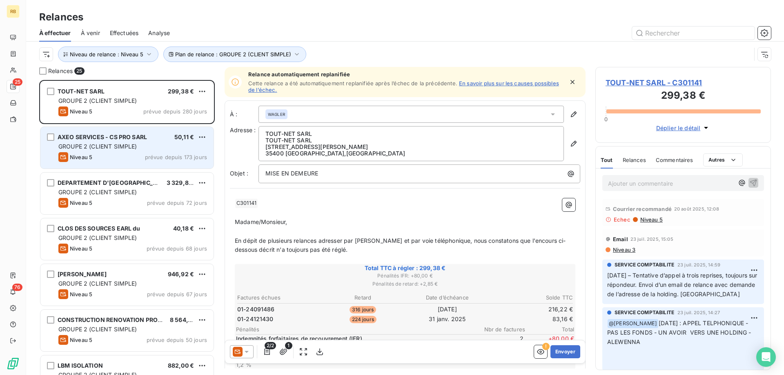
click at [103, 152] on div "Niveau 5 prévue depuis 173 jours" at bounding box center [132, 157] width 149 height 10
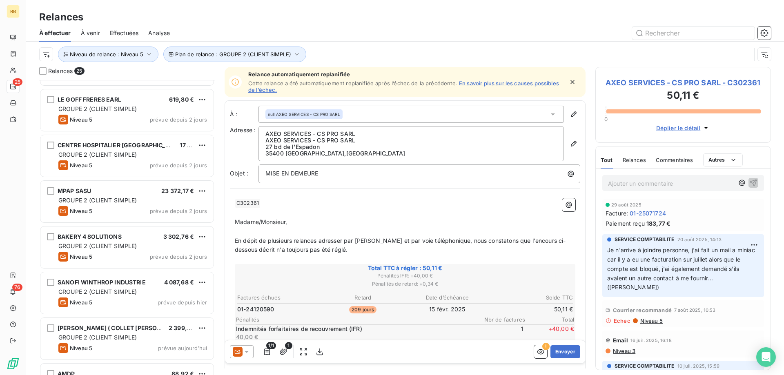
scroll to position [848, 0]
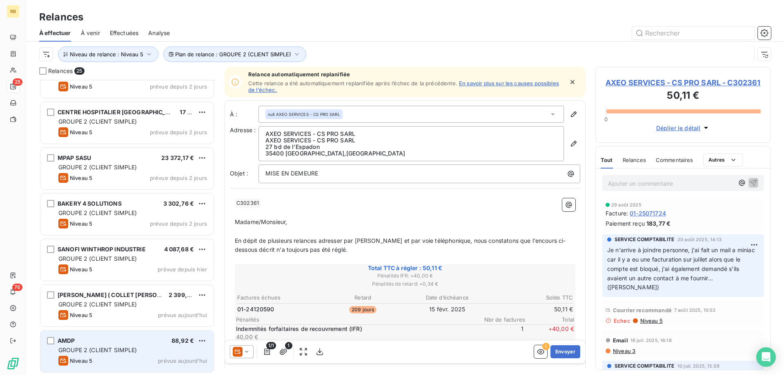
click at [122, 341] on div "AMDP 88,92 €" at bounding box center [132, 340] width 149 height 7
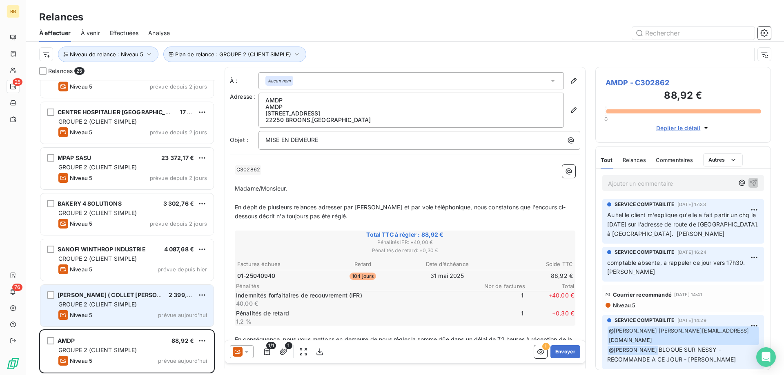
click at [124, 305] on span "GROUPE 2 (CLIENT SIMPLE)" at bounding box center [97, 304] width 79 height 7
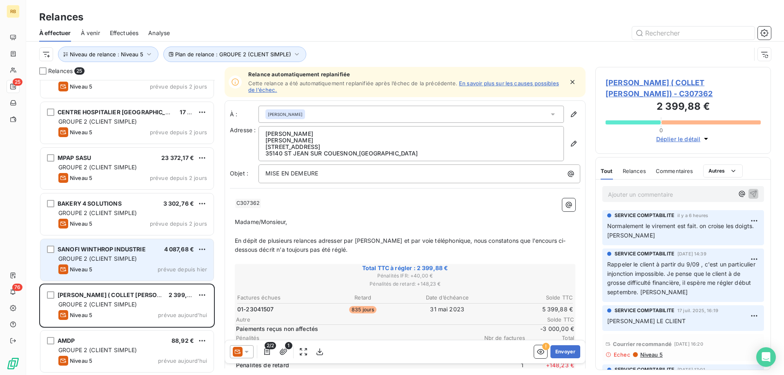
click at [123, 266] on div "Niveau 5 prévue depuis hier" at bounding box center [132, 269] width 149 height 10
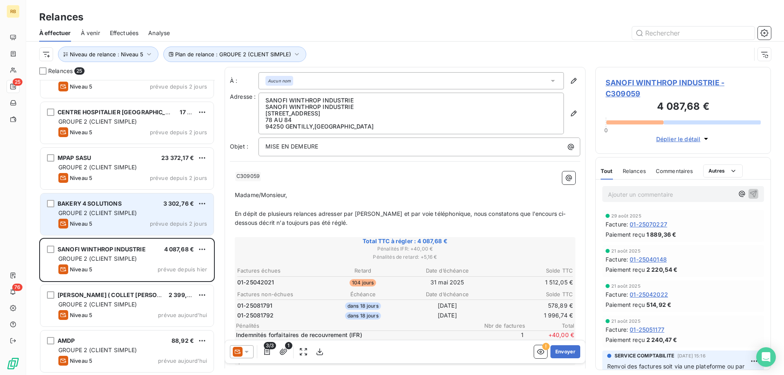
click at [125, 211] on span "GROUPE 2 (CLIENT SIMPLE)" at bounding box center [97, 212] width 79 height 7
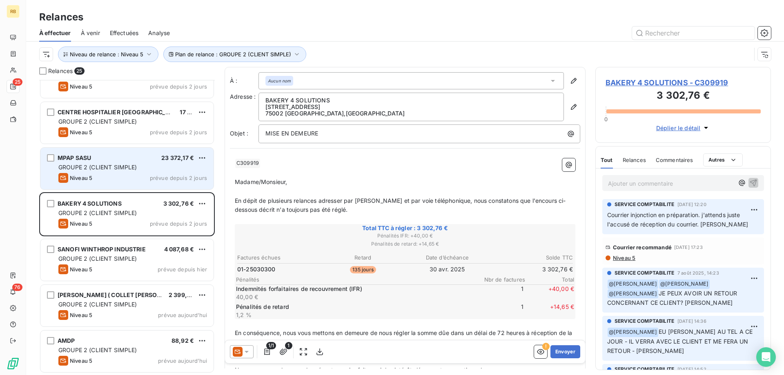
click at [126, 164] on span "GROUPE 2 (CLIENT SIMPLE)" at bounding box center [97, 167] width 79 height 7
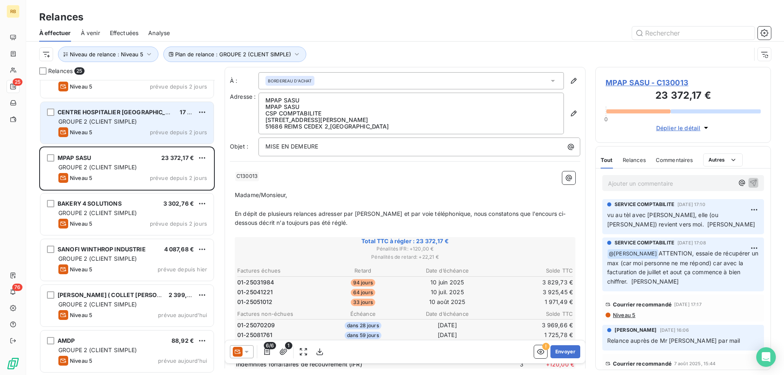
click at [127, 133] on div "Niveau 5 prévue depuis 2 jours" at bounding box center [132, 132] width 149 height 10
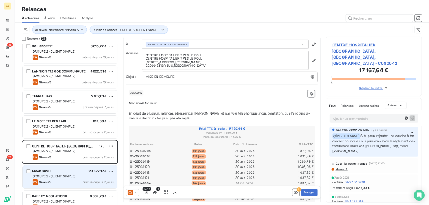
scroll to position [682, 0]
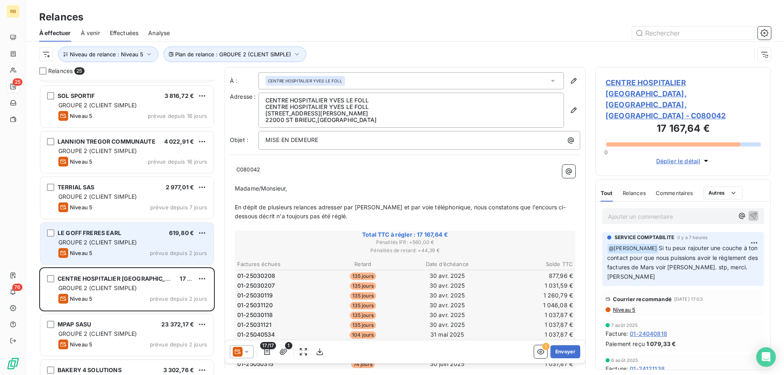
click at [99, 240] on span "GROUPE 2 (CLIENT SIMPLE)" at bounding box center [97, 242] width 79 height 7
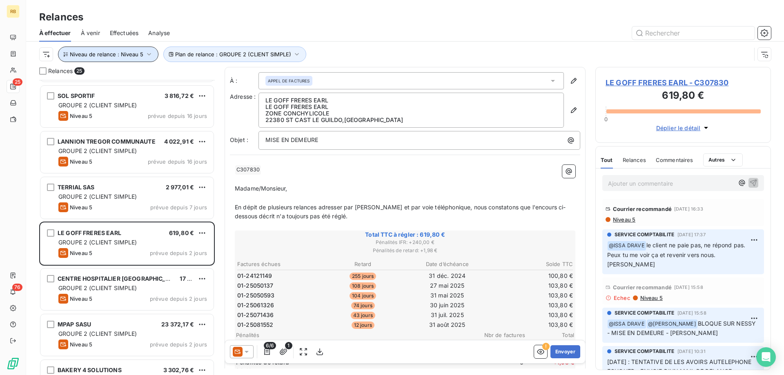
click at [89, 53] on span "Niveau de relance : Niveau 5" at bounding box center [106, 54] width 73 height 7
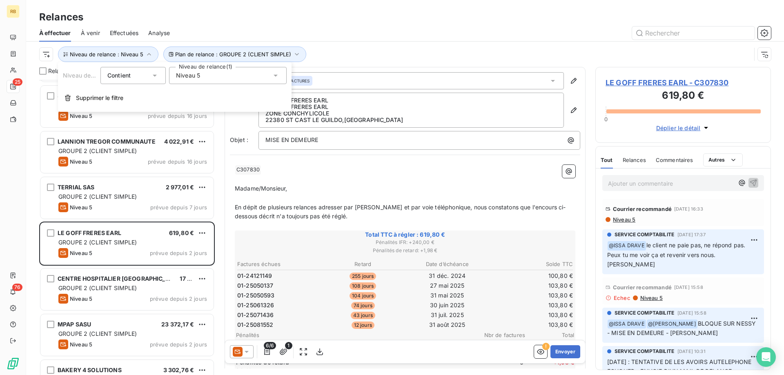
click at [402, 48] on div "Plan de relance : GROUPE 2 (CLIENT SIMPLE) Niveau de relance : Niveau 5" at bounding box center [394, 55] width 711 height 16
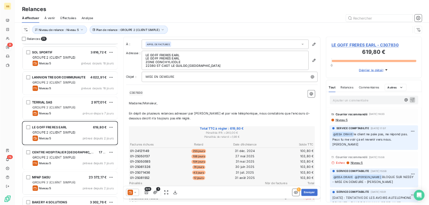
scroll to position [125, 87]
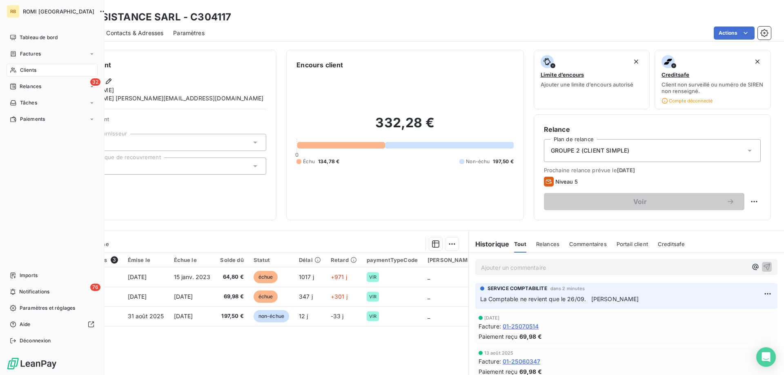
click at [46, 71] on div "Clients" at bounding box center [52, 70] width 91 height 13
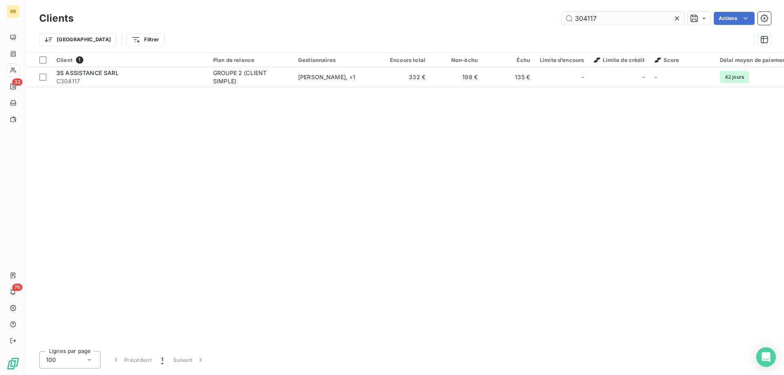
drag, startPoint x: 597, startPoint y: 21, endPoint x: 495, endPoint y: 21, distance: 102.0
click at [562, 21] on input "304117" at bounding box center [623, 18] width 122 height 13
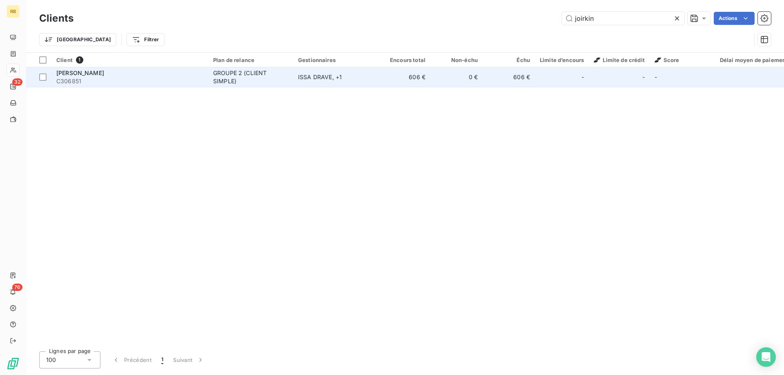
type input "joirkin"
click at [96, 73] on span "JOIRKIN PASCAL" at bounding box center [80, 72] width 48 height 7
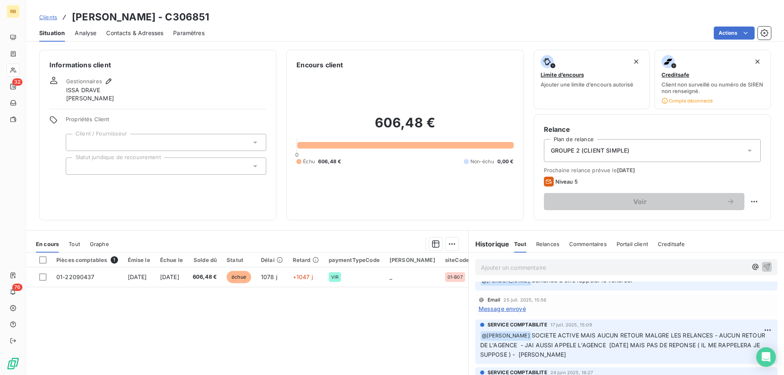
scroll to position [42, 0]
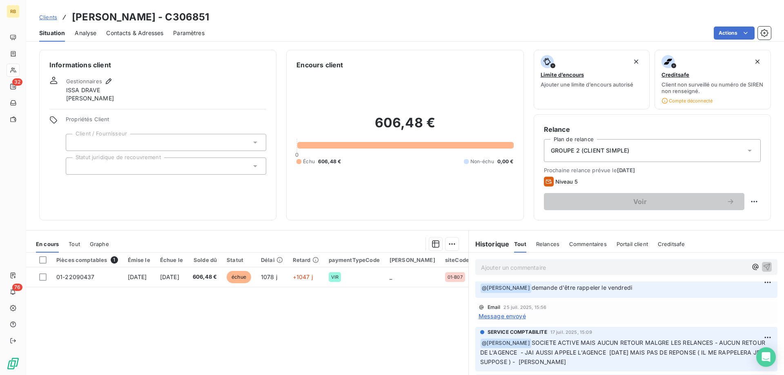
click at [513, 315] on span "Message envoyé" at bounding box center [501, 316] width 47 height 9
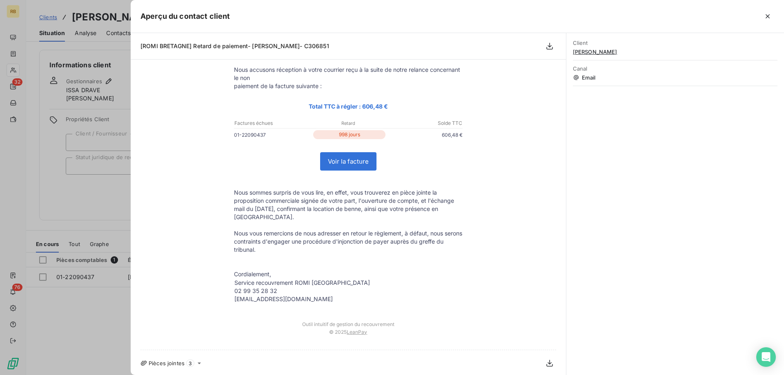
scroll to position [0, 0]
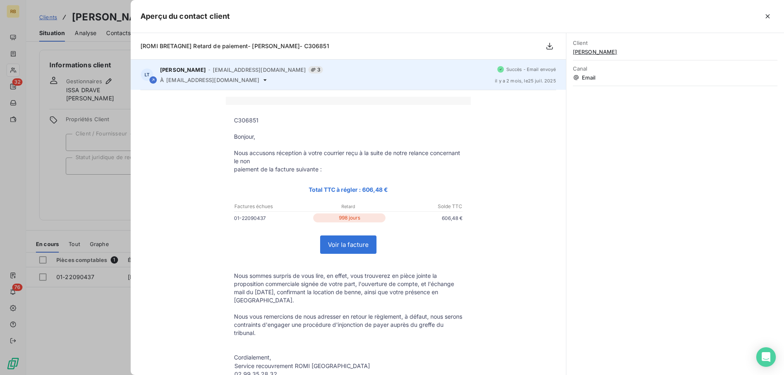
click at [308, 67] on span "3" at bounding box center [315, 69] width 15 height 7
click at [308, 71] on span "3" at bounding box center [315, 69] width 15 height 7
click at [311, 71] on icon at bounding box center [313, 70] width 4 height 4
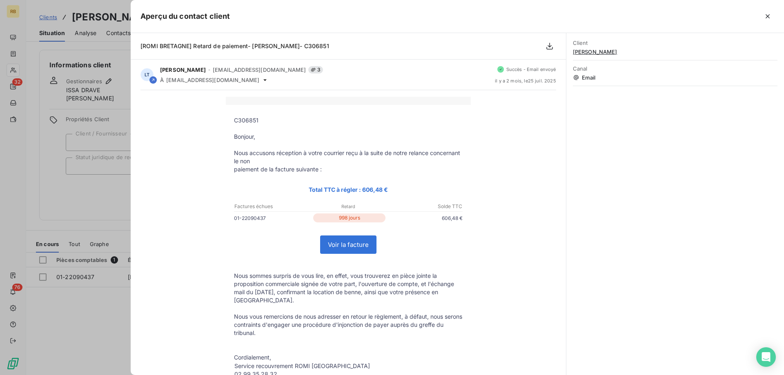
scroll to position [42, 0]
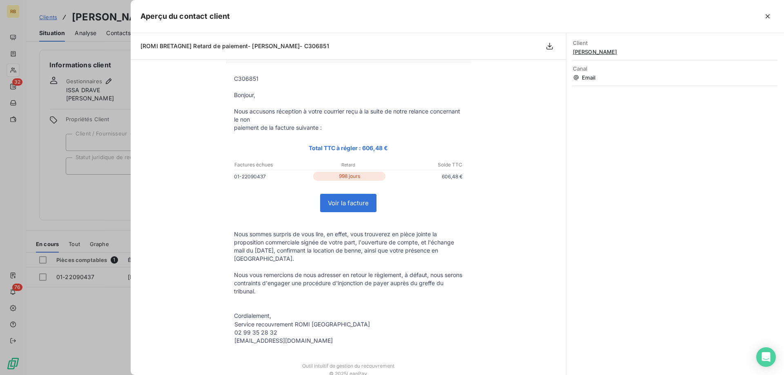
click at [78, 199] on div at bounding box center [392, 187] width 784 height 375
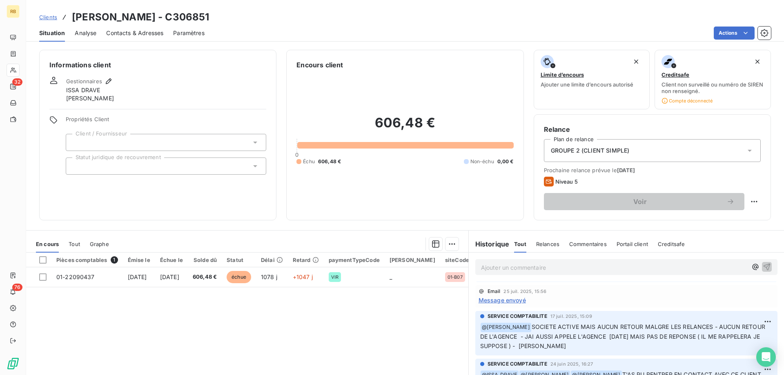
scroll to position [38, 0]
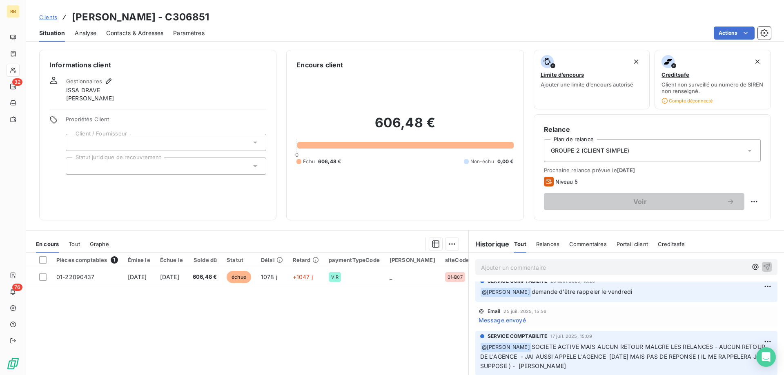
click at [514, 321] on span "Message envoyé" at bounding box center [501, 320] width 47 height 9
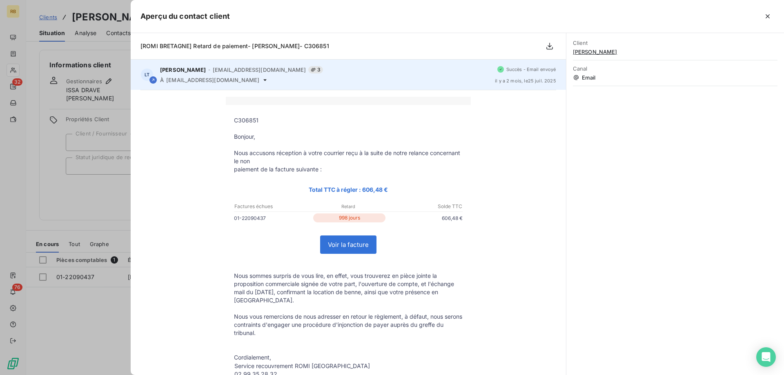
click at [311, 71] on icon at bounding box center [313, 69] width 5 height 5
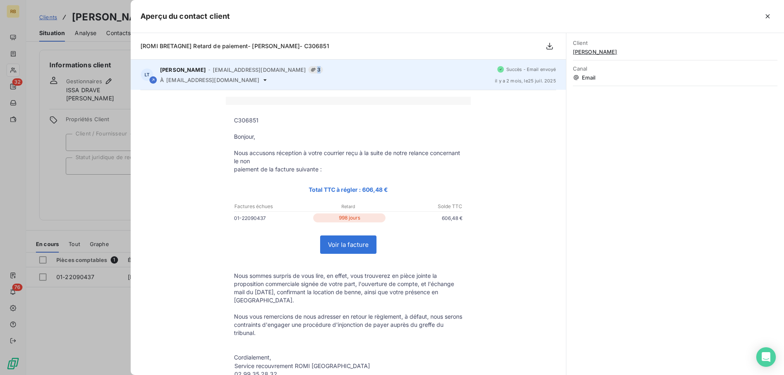
click at [311, 71] on icon at bounding box center [313, 69] width 5 height 5
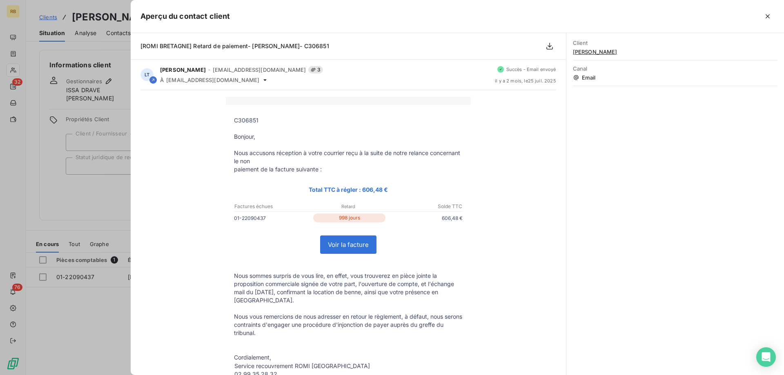
scroll to position [84, 0]
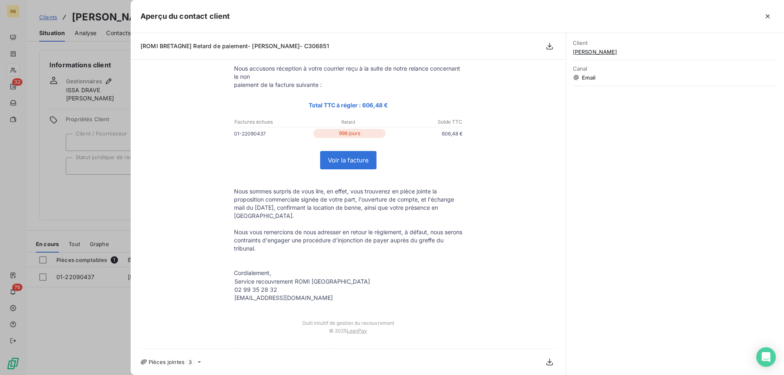
click at [189, 366] on div "Pièces jointes 3" at bounding box center [347, 361] width 415 height 13
click at [201, 364] on icon at bounding box center [199, 362] width 7 height 7
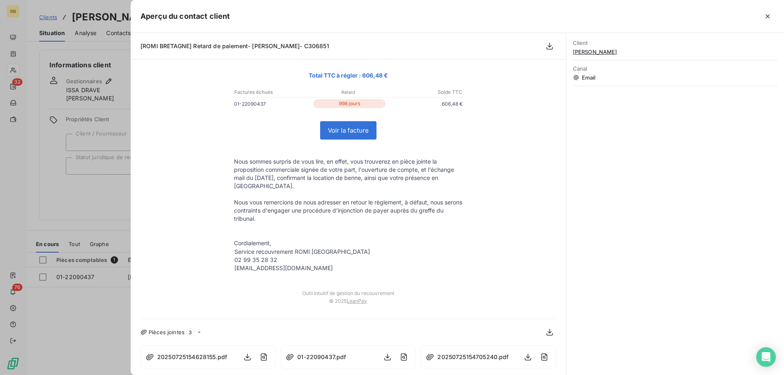
scroll to position [115, 0]
click at [198, 359] on span "20250725154628155.pdf" at bounding box center [192, 356] width 70 height 9
click at [260, 355] on icon "button" at bounding box center [264, 357] width 8 height 8
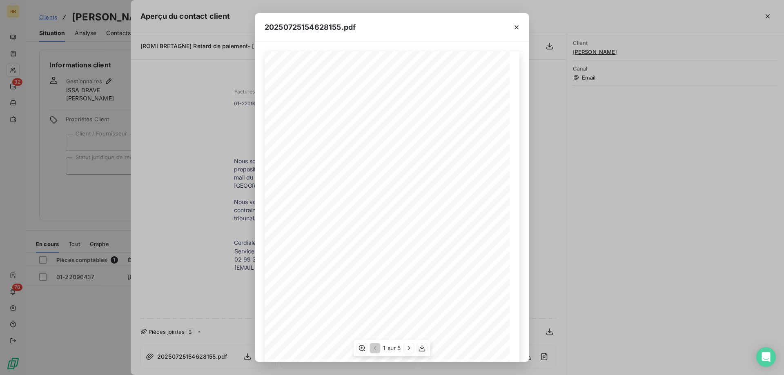
scroll to position [45, 0]
click at [409, 346] on icon "button" at bounding box center [409, 348] width 8 height 8
click at [373, 349] on icon "button" at bounding box center [374, 348] width 8 height 8
click at [513, 27] on icon "button" at bounding box center [516, 27] width 8 height 8
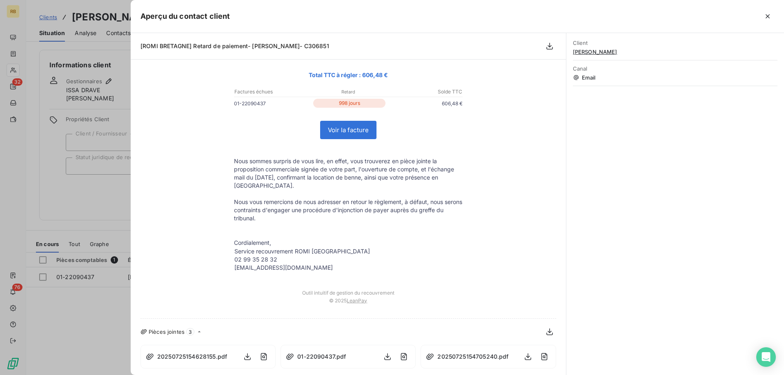
click at [76, 203] on div at bounding box center [392, 187] width 784 height 375
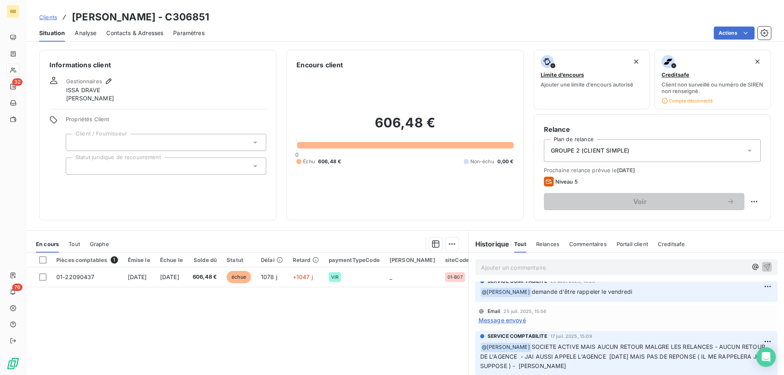
scroll to position [0, 0]
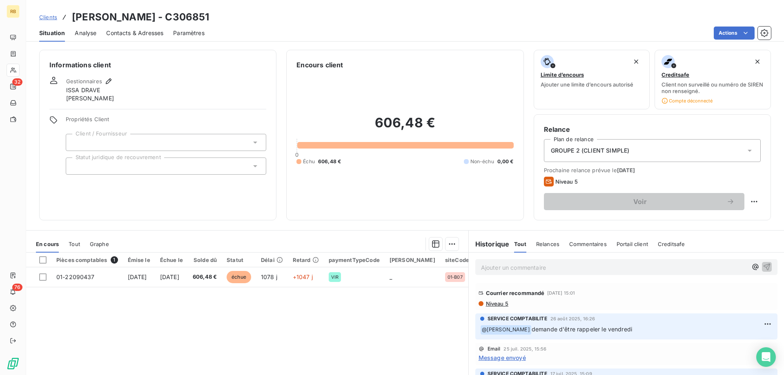
click at [392, 187] on div "606,48 € 0 Échu 606,48 € Non-échu 0,00 €" at bounding box center [404, 140] width 217 height 140
click at [528, 84] on div "Informations client Gestionnaires ISSA DRAVE Vanessa Hesry Propriétés Client Cl…" at bounding box center [404, 135] width 757 height 171
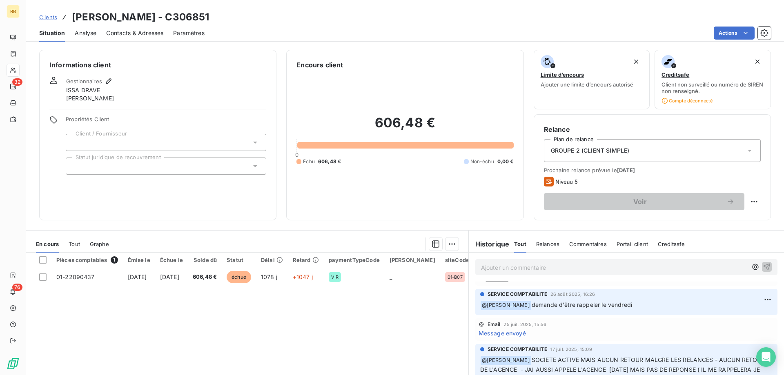
scroll to position [42, 0]
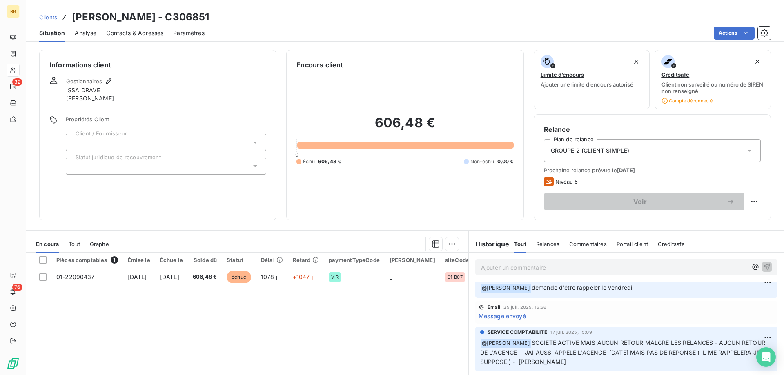
click at [509, 317] on span "Message envoyé" at bounding box center [501, 316] width 47 height 9
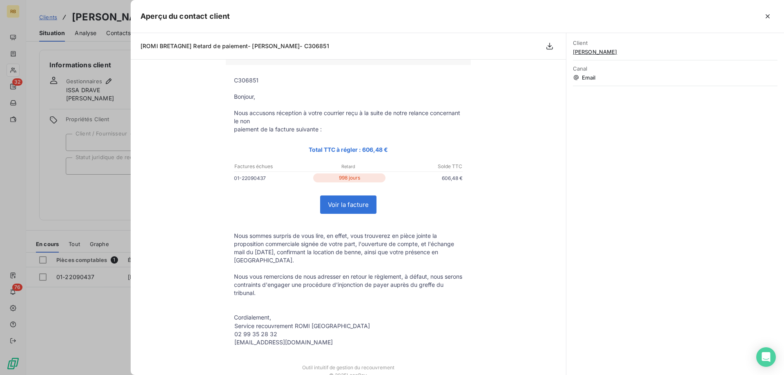
scroll to position [84, 0]
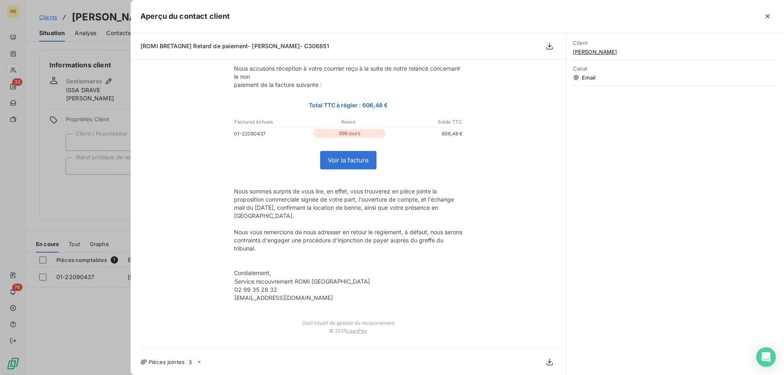
click at [200, 361] on icon at bounding box center [199, 362] width 7 height 7
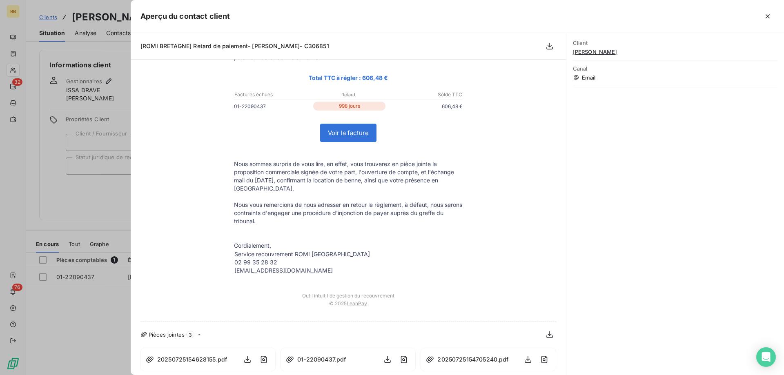
scroll to position [115, 0]
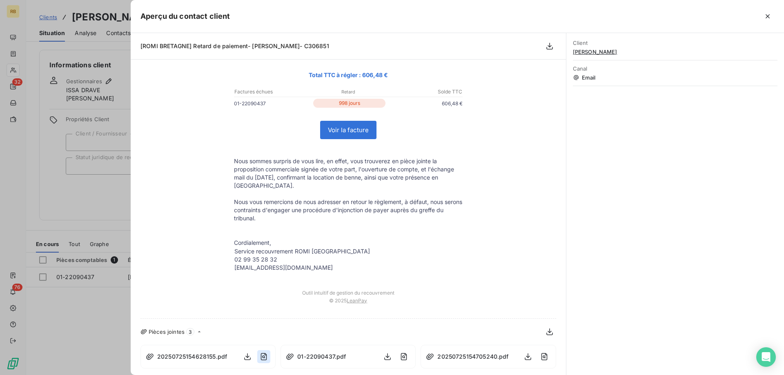
click at [264, 357] on icon "button" at bounding box center [263, 356] width 3 height 3
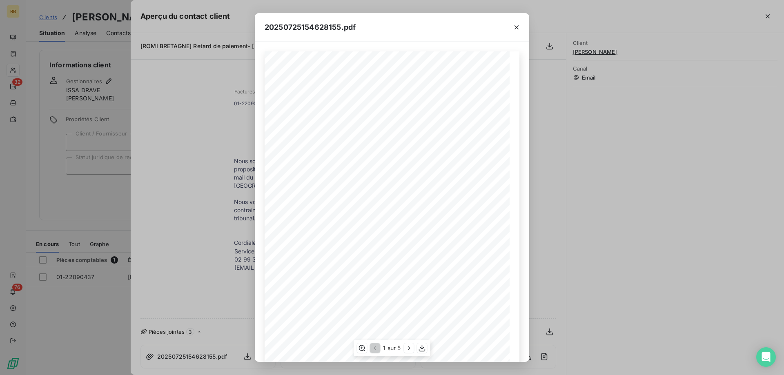
scroll to position [45, 0]
click at [410, 346] on icon "button" at bounding box center [409, 348] width 8 height 8
click at [373, 347] on icon "button" at bounding box center [374, 348] width 8 height 8
click at [514, 26] on icon "button" at bounding box center [516, 27] width 8 height 8
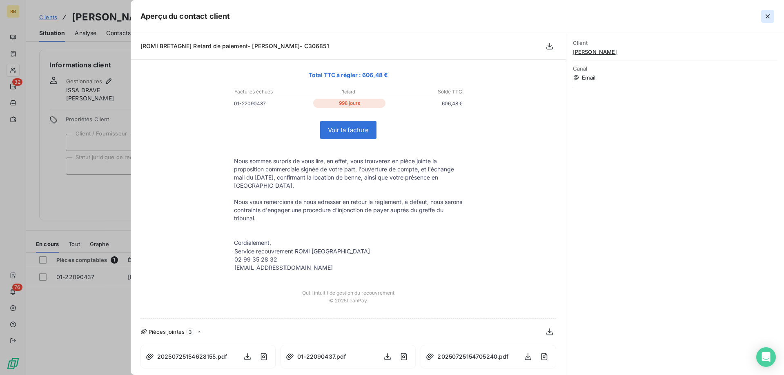
click at [764, 16] on icon "button" at bounding box center [767, 16] width 8 height 8
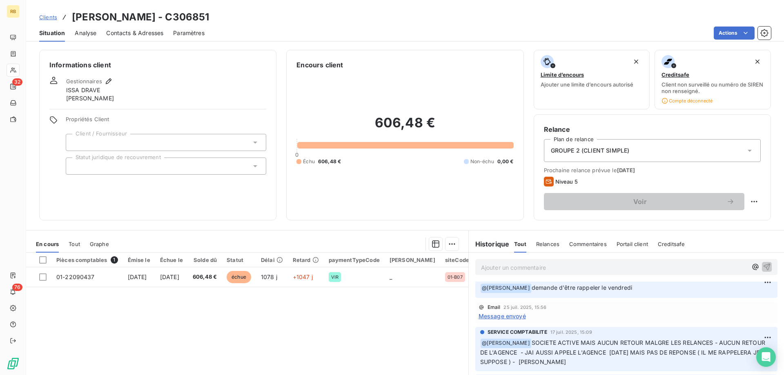
click at [527, 263] on p "Ajouter un commentaire ﻿" at bounding box center [614, 267] width 266 height 10
click at [535, 270] on p "Ajouter un commentaire ﻿" at bounding box center [614, 267] width 266 height 10
click at [529, 262] on div "Ajouter un commentaire ﻿" at bounding box center [614, 267] width 266 height 11
click at [531, 272] on p "Ajouter un commentaire ﻿" at bounding box center [614, 267] width 266 height 10
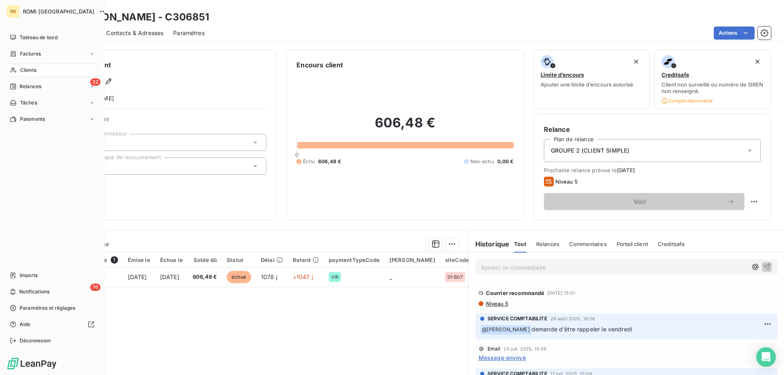
click at [25, 73] on span "Clients" at bounding box center [28, 70] width 16 height 7
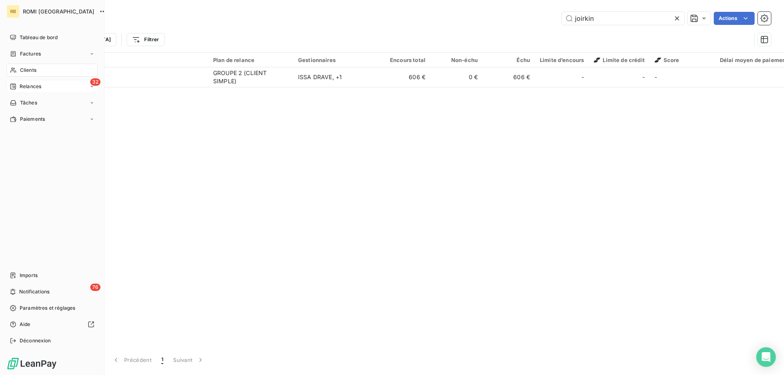
click at [31, 86] on span "Relances" at bounding box center [31, 86] width 22 height 7
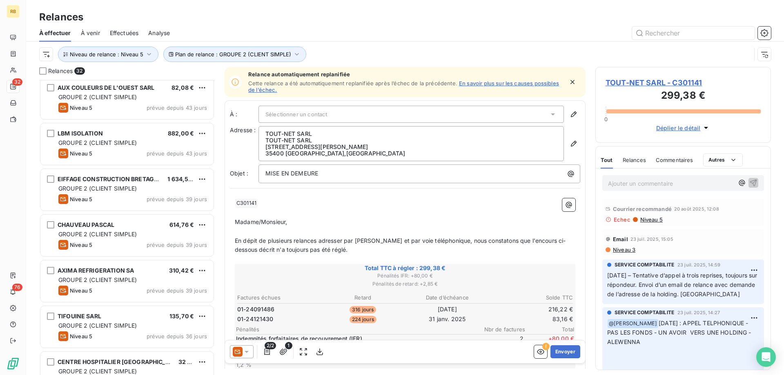
scroll to position [500, 0]
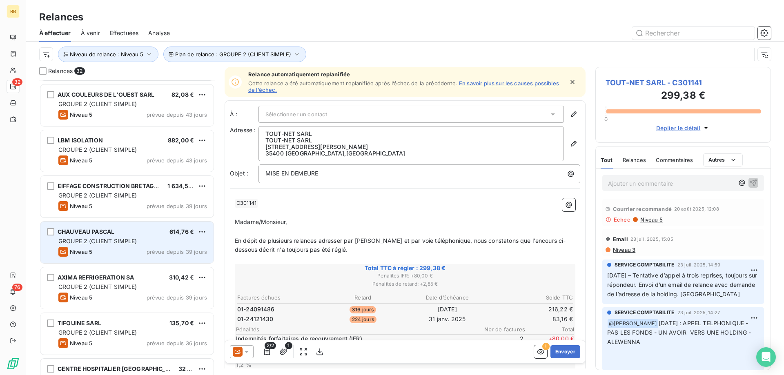
click at [106, 232] on span "CHAUVEAU PASCAL" at bounding box center [86, 231] width 57 height 7
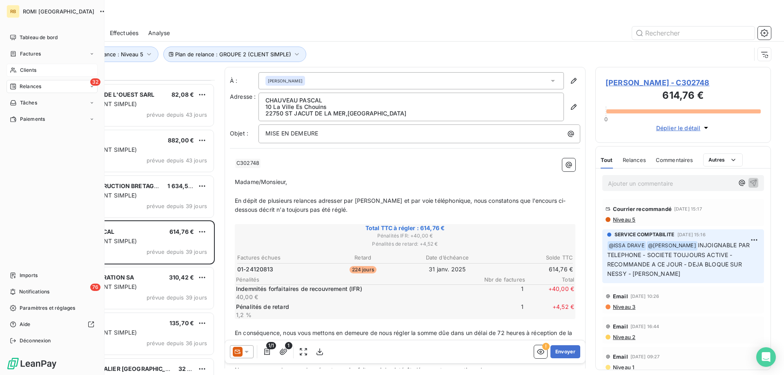
click at [18, 68] on div "Clients" at bounding box center [52, 70] width 91 height 13
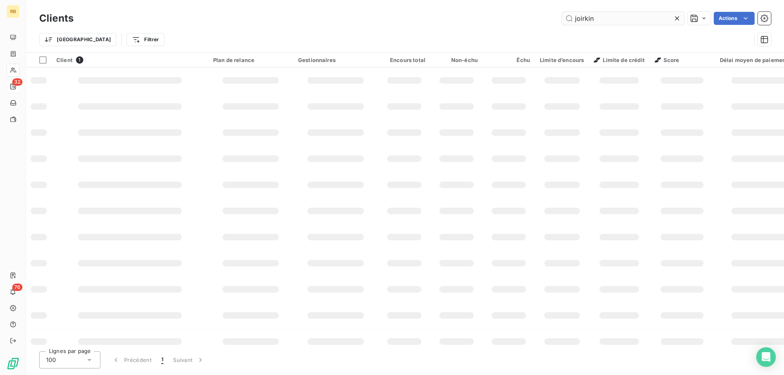
drag, startPoint x: 610, startPoint y: 19, endPoint x: 527, endPoint y: 19, distance: 82.8
click at [562, 19] on input "joirkin" at bounding box center [623, 18] width 122 height 13
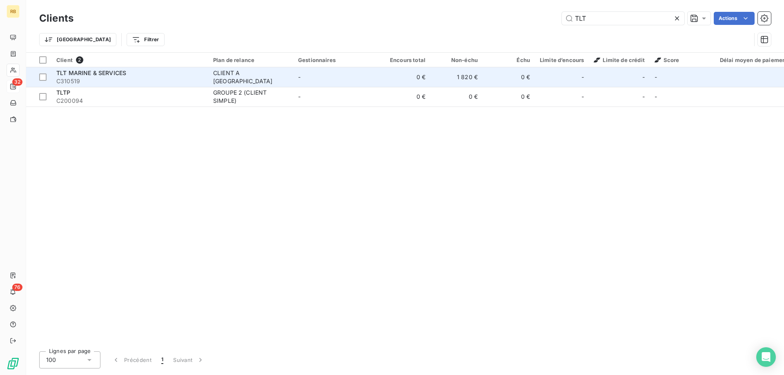
type input "TLT"
click at [151, 78] on span "C310519" at bounding box center [129, 81] width 147 height 8
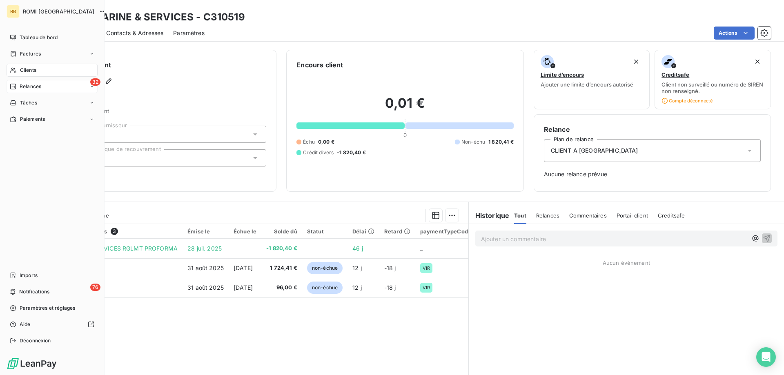
click at [19, 73] on div "Clients" at bounding box center [52, 70] width 91 height 13
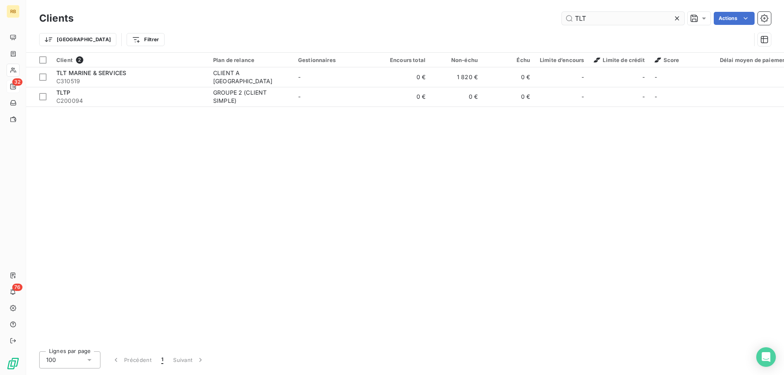
drag, startPoint x: 594, startPoint y: 17, endPoint x: 549, endPoint y: 19, distance: 45.3
click at [562, 19] on input "TLT" at bounding box center [623, 18] width 122 height 13
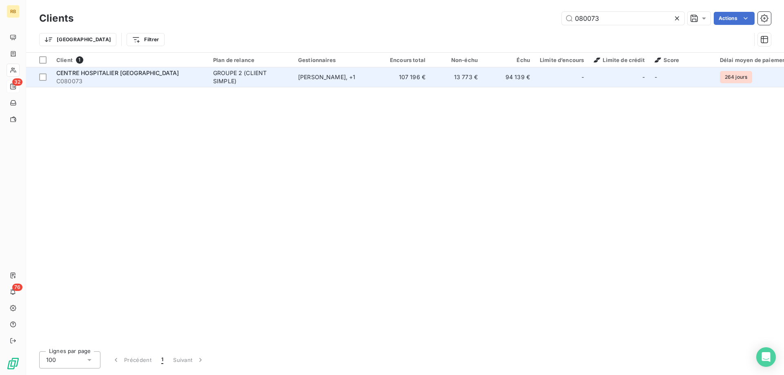
type input "080073"
click at [246, 74] on div "GROUPE 2 (CLIENT SIMPLE)" at bounding box center [250, 77] width 75 height 16
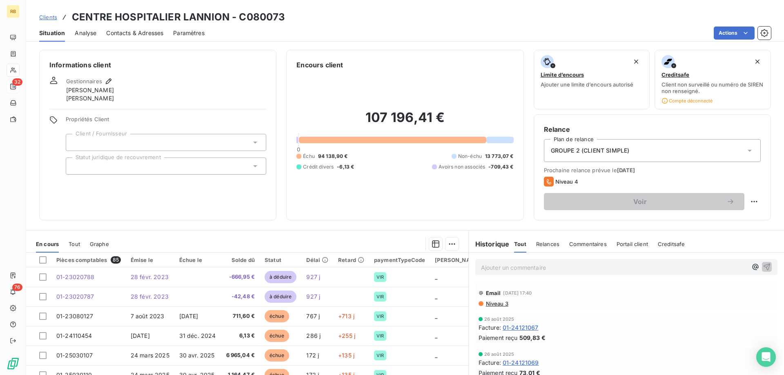
click at [505, 262] on p "Ajouter un commentaire ﻿" at bounding box center [614, 267] width 266 height 10
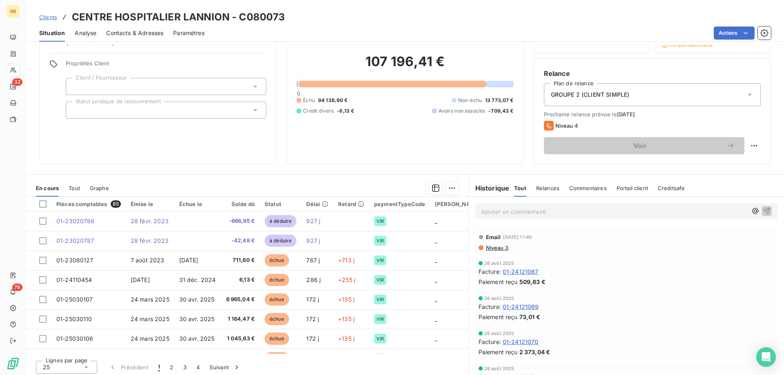
scroll to position [59, 0]
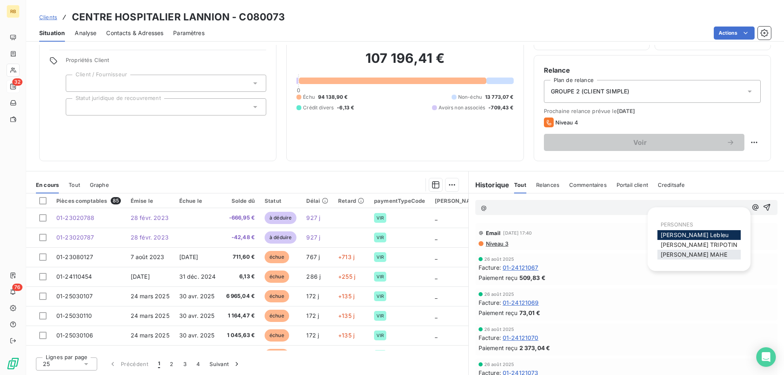
click at [693, 254] on span "XAVIER MAHE" at bounding box center [693, 254] width 67 height 7
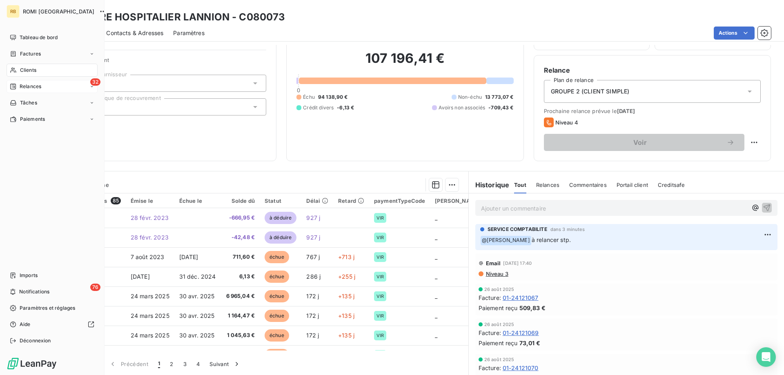
click at [27, 69] on span "Clients" at bounding box center [28, 70] width 16 height 7
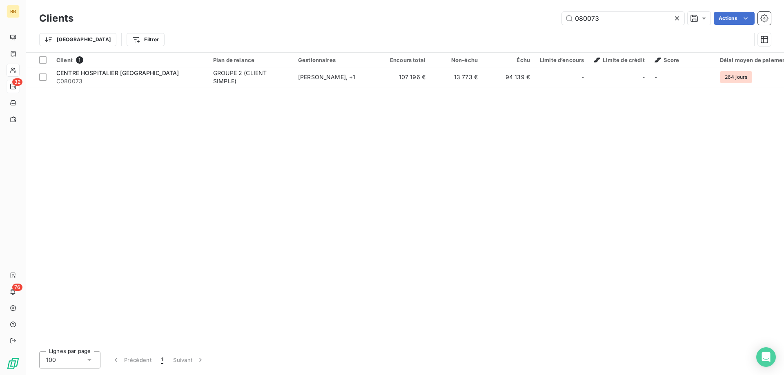
drag, startPoint x: 616, startPoint y: 20, endPoint x: 518, endPoint y: 20, distance: 98.0
click at [562, 20] on input "080073" at bounding box center [623, 18] width 122 height 13
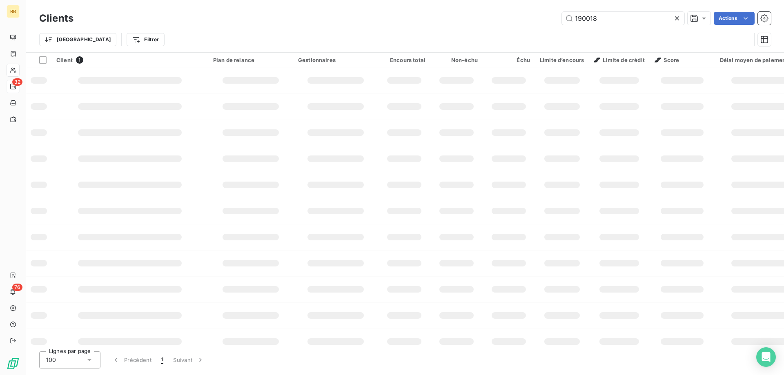
type input "190018"
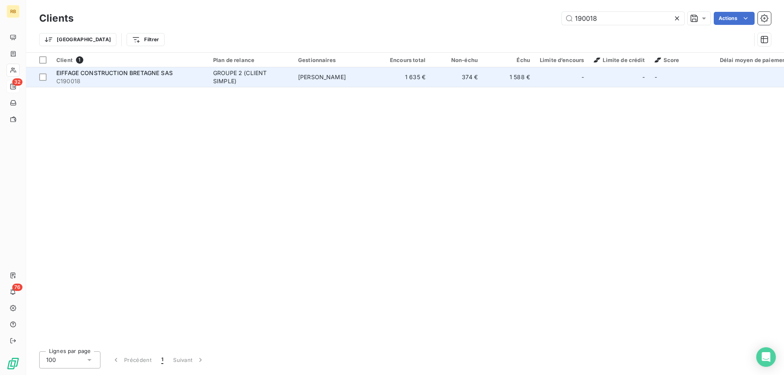
click at [153, 69] on div "EIFFAGE CONSTRUCTION BRETAGNE SAS" at bounding box center [129, 73] width 147 height 8
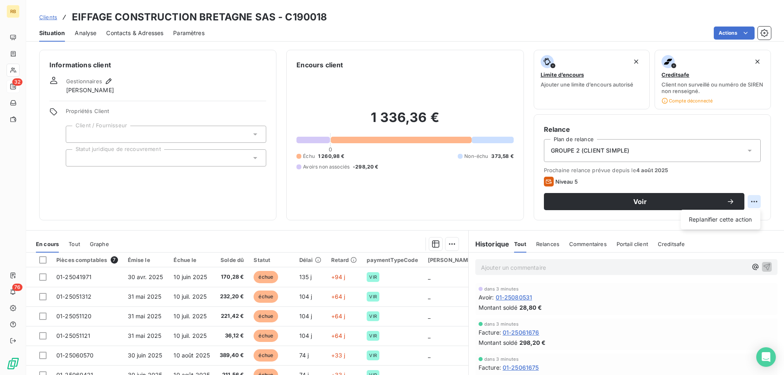
click at [756, 200] on html "RB 32 76 Clients EIFFAGE CONSTRUCTION BRETAGNE SAS - C190018 Situation Analyse …" at bounding box center [392, 187] width 784 height 375
click at [740, 215] on div "Replanifier cette action" at bounding box center [720, 219] width 73 height 13
select select "8"
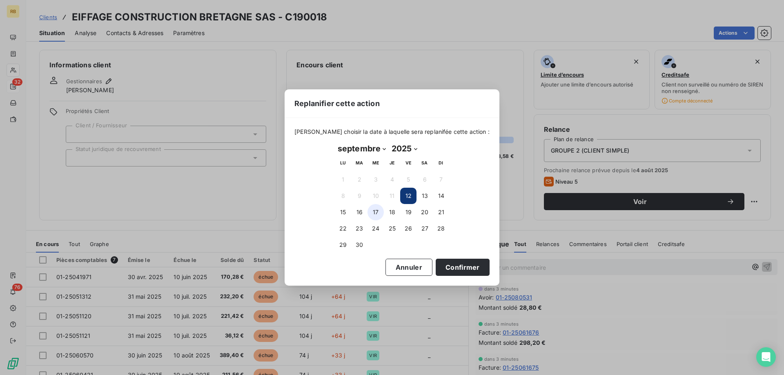
click at [383, 212] on button "17" at bounding box center [375, 212] width 16 height 16
click at [435, 264] on button "Confirmer" at bounding box center [462, 267] width 54 height 17
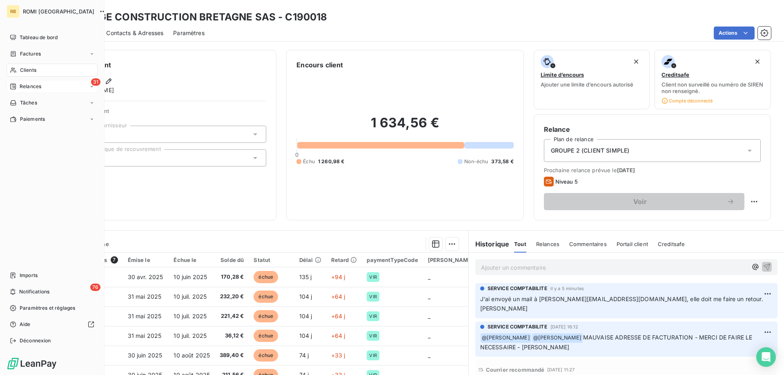
click at [19, 70] on div "Clients" at bounding box center [52, 70] width 91 height 13
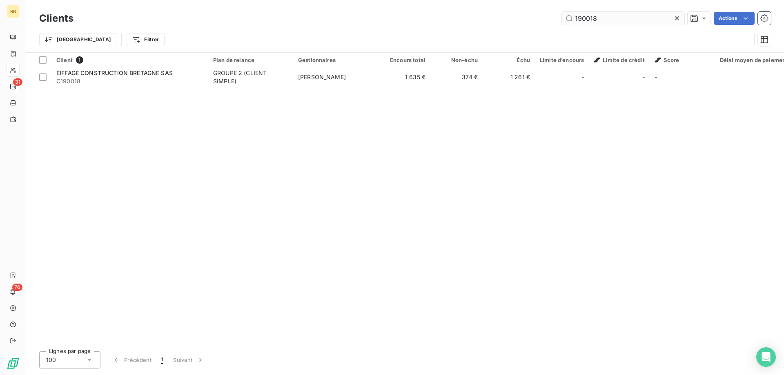
drag, startPoint x: 595, startPoint y: 20, endPoint x: 522, endPoint y: 19, distance: 73.9
click at [562, 19] on input "190018" at bounding box center [623, 18] width 122 height 13
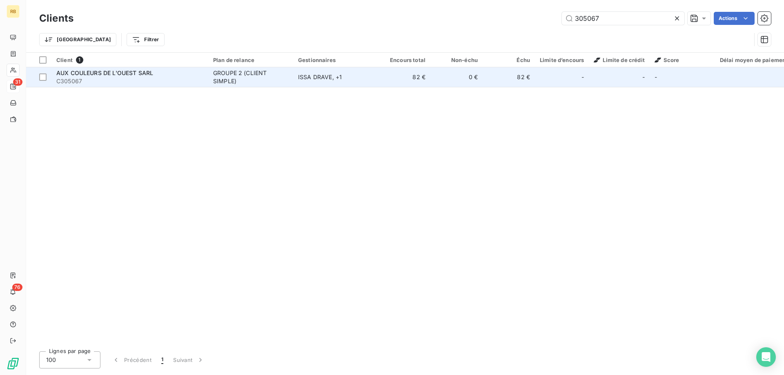
type input "305067"
click at [82, 69] on div "AUX COULEURS DE L'OUEST SARL" at bounding box center [129, 73] width 147 height 8
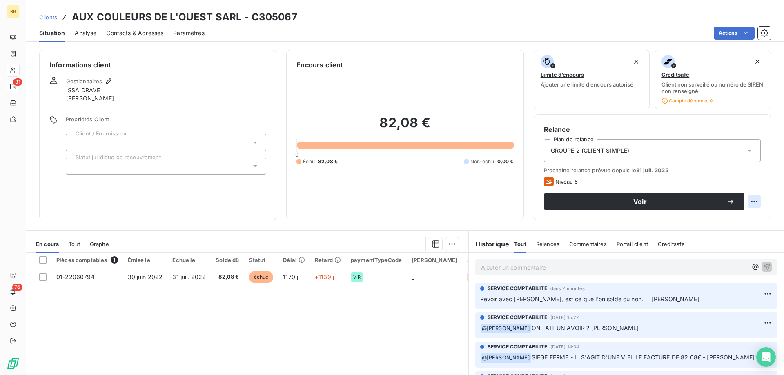
click at [751, 198] on html "RB 31 76 Clients AUX COULEURS DE L'OUEST SARL - C305067 Situation Analyse Conta…" at bounding box center [392, 187] width 784 height 375
click at [723, 219] on div "Replanifier cette action" at bounding box center [720, 219] width 73 height 13
select select "8"
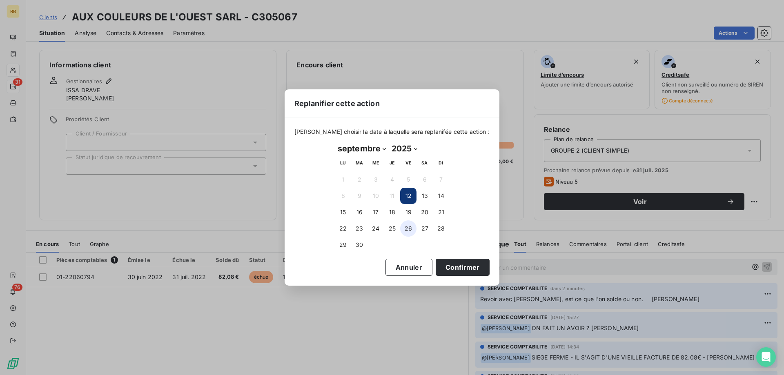
click at [409, 229] on button "26" at bounding box center [408, 228] width 16 height 16
click at [446, 270] on button "Confirmer" at bounding box center [462, 267] width 54 height 17
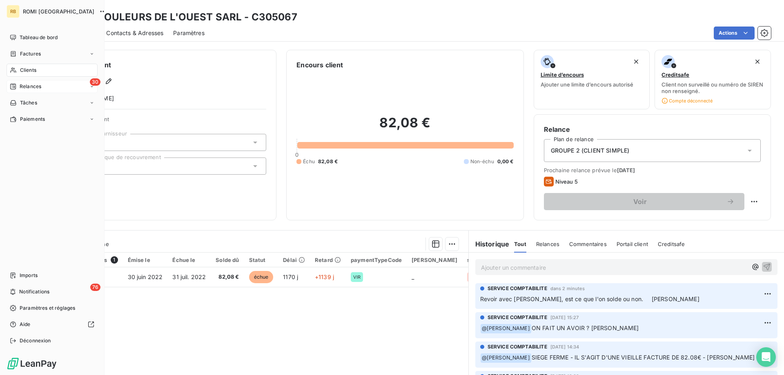
click at [19, 70] on div "Clients" at bounding box center [52, 70] width 91 height 13
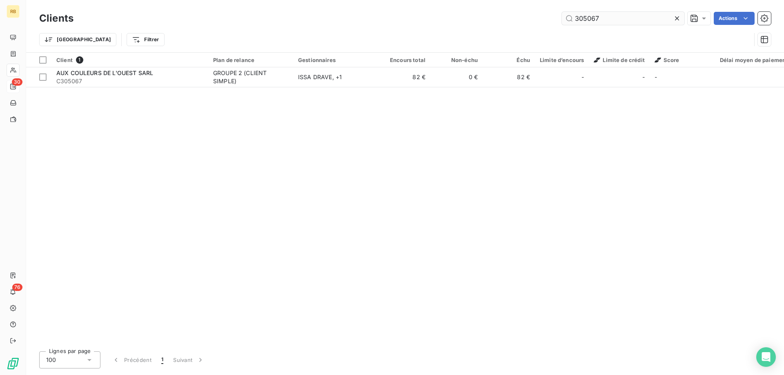
drag, startPoint x: 628, startPoint y: 16, endPoint x: 487, endPoint y: 8, distance: 141.0
click at [562, 12] on input "305067" at bounding box center [623, 18] width 122 height 13
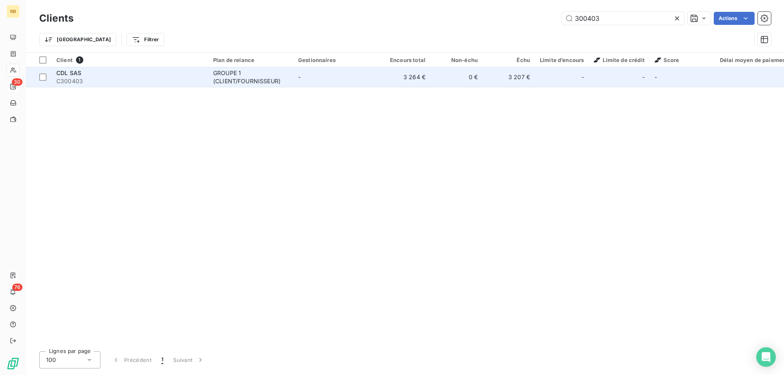
type input "300403"
click at [253, 77] on div "GROUPE 1 (CLIENT/FOURNISSEUR)" at bounding box center [250, 77] width 75 height 16
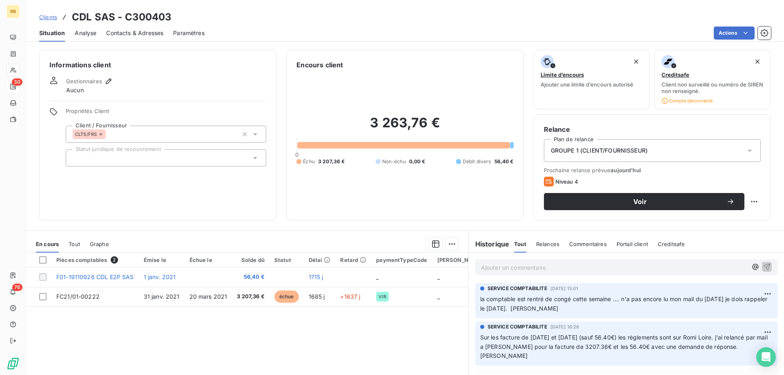
click at [592, 267] on p "Ajouter un commentaire ﻿" at bounding box center [614, 267] width 266 height 10
click at [765, 262] on button "button" at bounding box center [767, 267] width 10 height 10
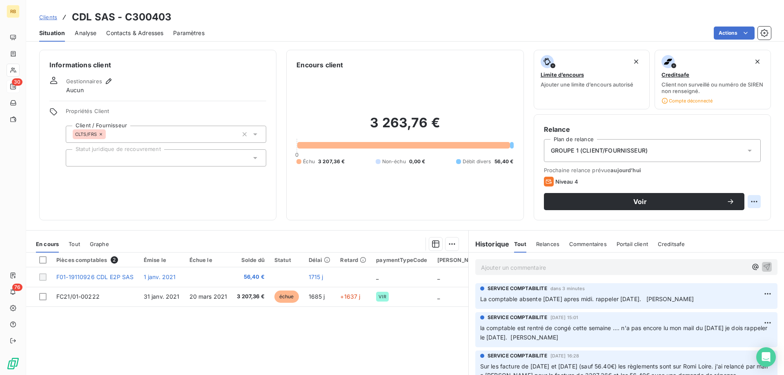
click at [757, 204] on html "RB 30 76 Clients CDL SAS - C300403 Situation Analyse Contacts & Adresses Paramè…" at bounding box center [392, 187] width 784 height 375
click at [738, 216] on div "Replanifier cette action" at bounding box center [720, 219] width 73 height 13
select select "8"
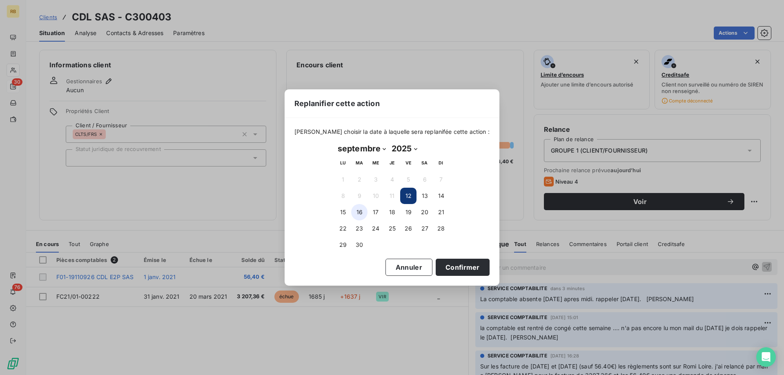
click at [355, 212] on button "16" at bounding box center [359, 212] width 16 height 16
click at [451, 271] on button "Confirmer" at bounding box center [462, 267] width 54 height 17
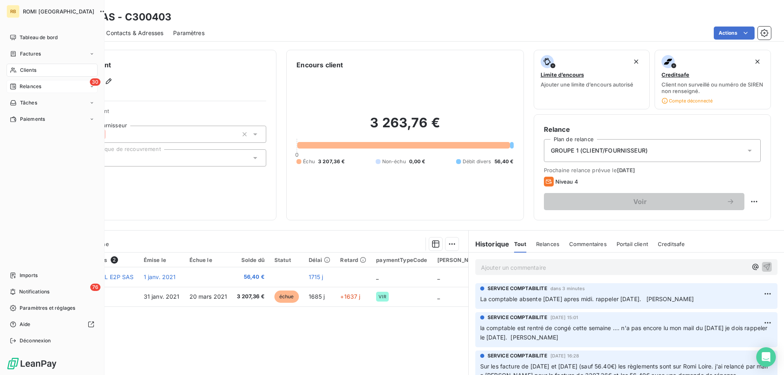
click at [23, 68] on span "Clients" at bounding box center [28, 70] width 16 height 7
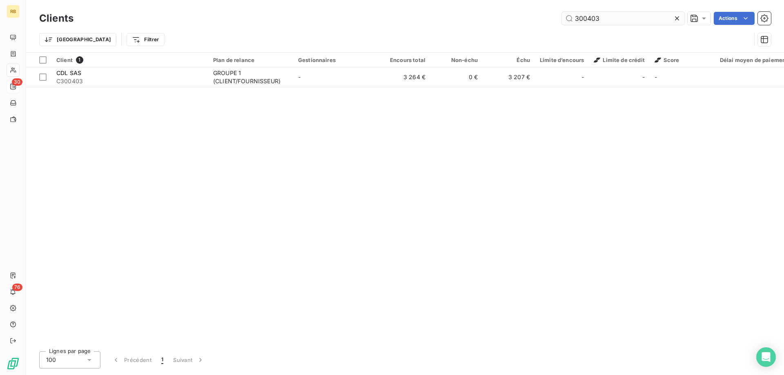
drag, startPoint x: 611, startPoint y: 20, endPoint x: 511, endPoint y: 18, distance: 100.0
click at [562, 18] on input "300403" at bounding box center [623, 18] width 122 height 13
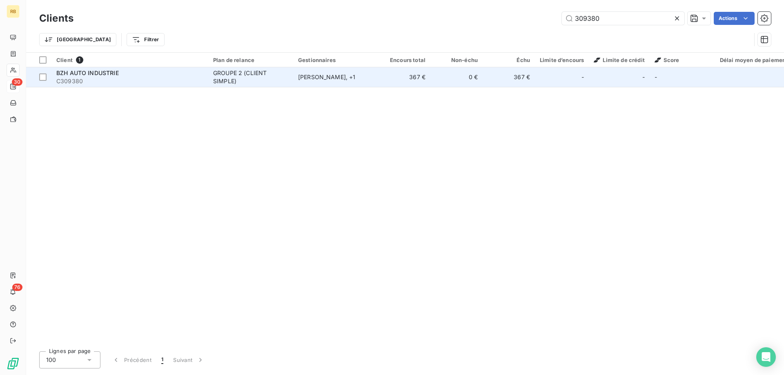
type input "309380"
click at [115, 77] on span "C309380" at bounding box center [129, 81] width 147 height 8
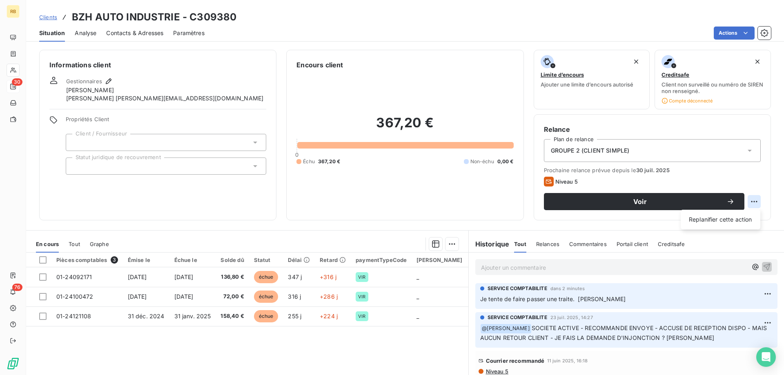
click at [756, 199] on html "RB 30 76 Clients BZH AUTO INDUSTRIE - C309380 Situation Analyse Contacts & Adre…" at bounding box center [392, 187] width 784 height 375
click at [718, 217] on div "Replanifier cette action" at bounding box center [720, 219] width 73 height 13
select select "8"
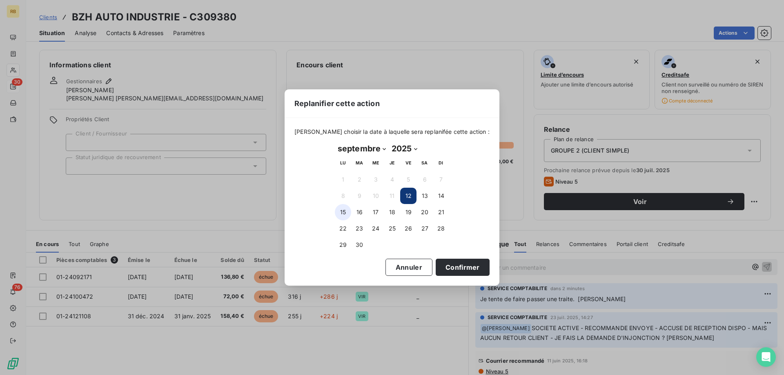
click at [344, 211] on button "15" at bounding box center [343, 212] width 16 height 16
click at [464, 266] on button "Confirmer" at bounding box center [462, 267] width 54 height 17
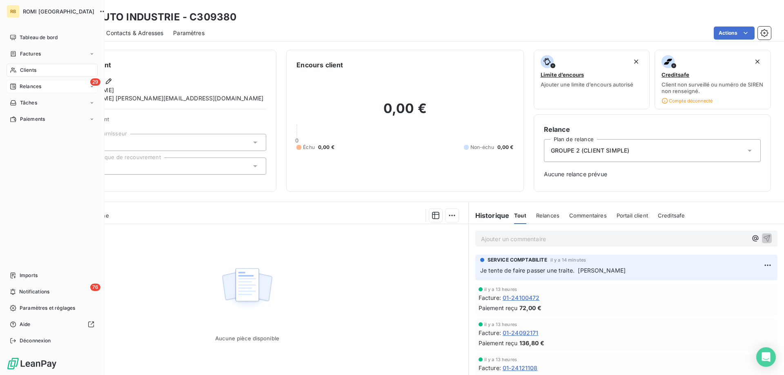
click at [19, 62] on nav "Tableau de bord Factures Clients 29 Relances Tâches Paiements" at bounding box center [52, 78] width 91 height 95
click at [19, 69] on div "Clients" at bounding box center [52, 70] width 91 height 13
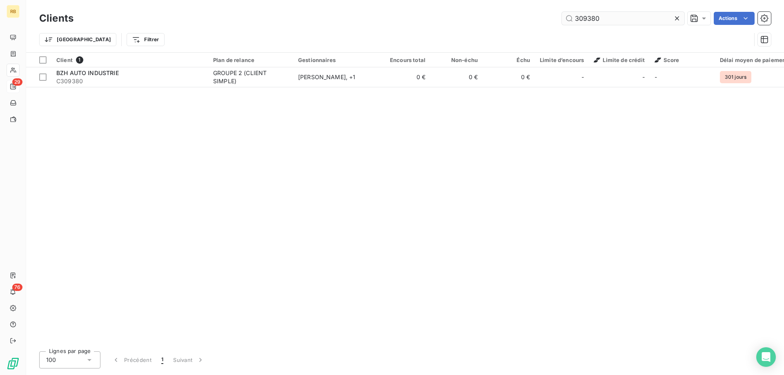
drag, startPoint x: 609, startPoint y: 19, endPoint x: 535, endPoint y: 18, distance: 73.1
click at [562, 18] on input "309380" at bounding box center [623, 18] width 122 height 13
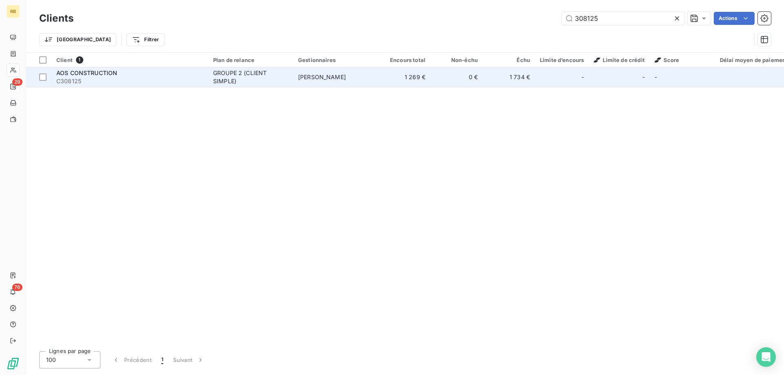
type input "308125"
click at [102, 77] on span "C308125" at bounding box center [129, 81] width 147 height 8
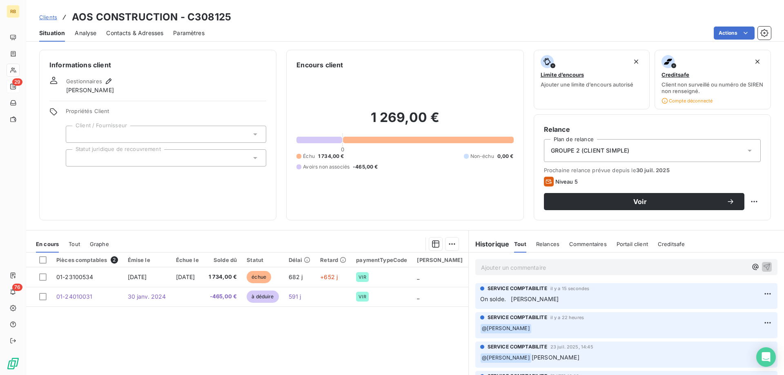
click at [762, 203] on div "Relance Plan de relance GROUPE 2 (CLIENT SIMPLE) Prochaine relance prévue depui…" at bounding box center [651, 167] width 237 height 106
click at [756, 202] on html "RB 29 76 Clients AOS CONSTRUCTION - C308125 Situation Analyse Contacts & Adress…" at bounding box center [392, 187] width 784 height 375
click at [735, 224] on div "Replanifier cette action" at bounding box center [720, 219] width 73 height 13
select select "8"
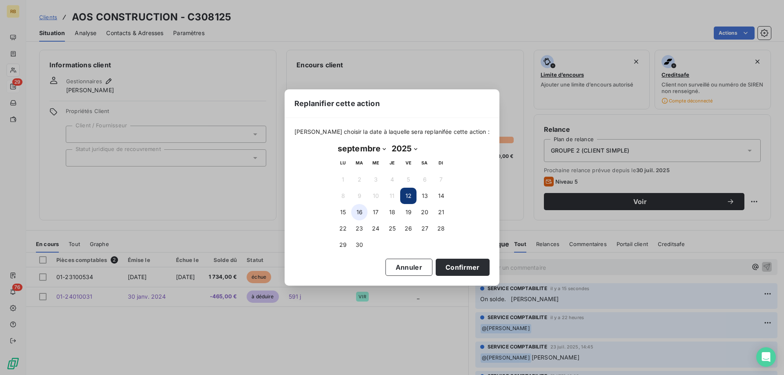
click at [359, 211] on button "16" at bounding box center [359, 212] width 16 height 16
click at [446, 266] on button "Confirmer" at bounding box center [462, 267] width 54 height 17
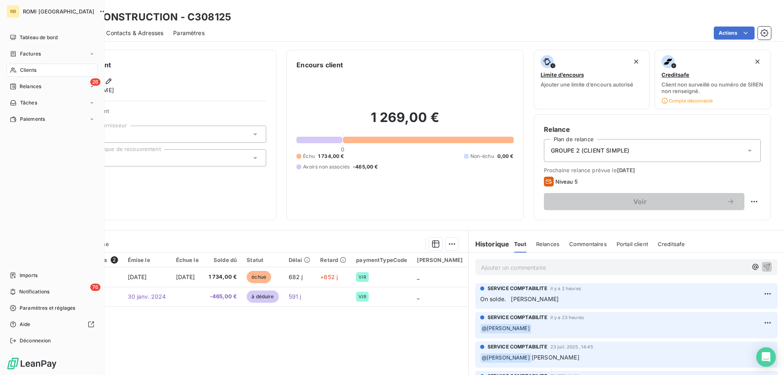
click at [9, 74] on div "Clients" at bounding box center [52, 70] width 91 height 13
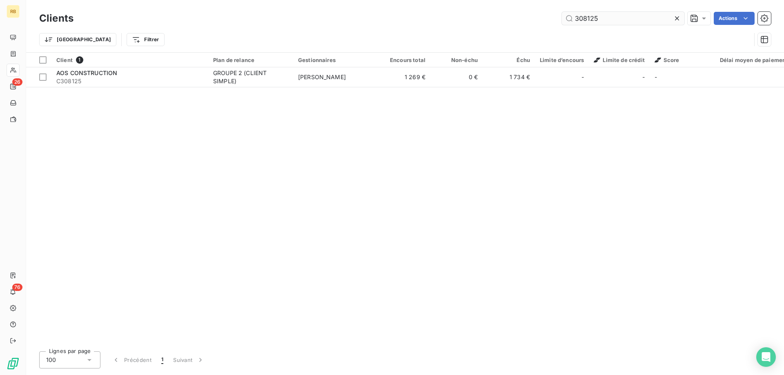
drag, startPoint x: 607, startPoint y: 17, endPoint x: 454, endPoint y: 18, distance: 152.6
click at [562, 18] on input "308125" at bounding box center [623, 18] width 122 height 13
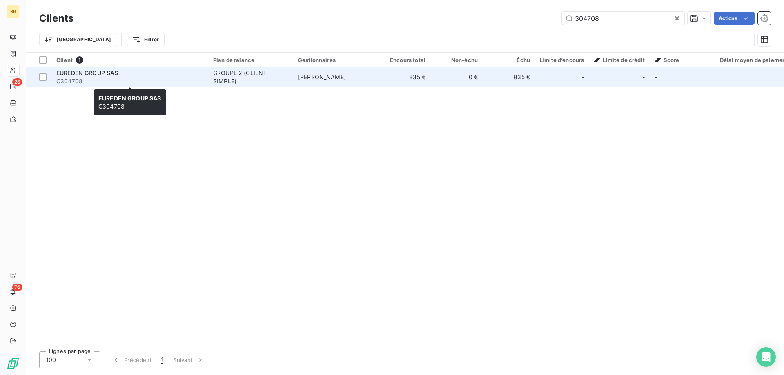
type input "304708"
click at [98, 72] on span "EUREDEN GROUP SAS" at bounding box center [87, 72] width 62 height 7
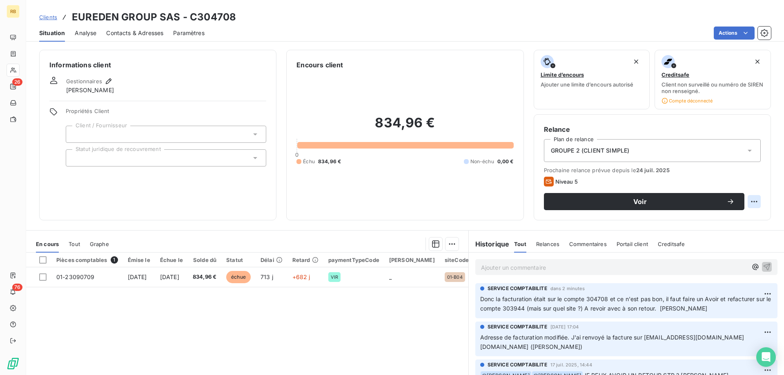
click at [751, 201] on html "RB 26 76 Clients EUREDEN GROUP SAS - C304708 Situation Analyse Contacts & Adres…" at bounding box center [392, 187] width 784 height 375
click at [736, 219] on div "Replanifier cette action" at bounding box center [720, 219] width 73 height 13
select select "8"
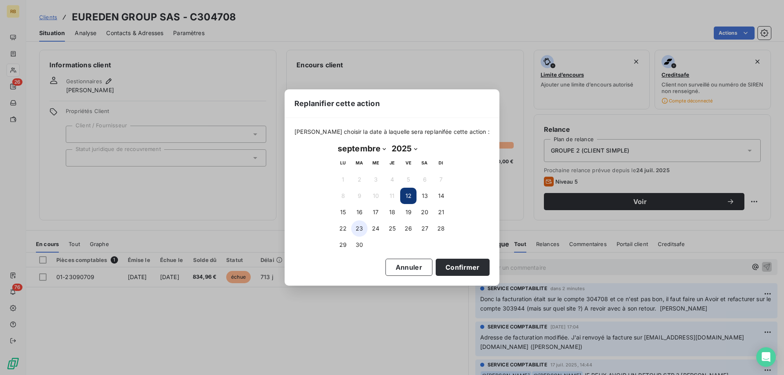
click at [365, 230] on button "23" at bounding box center [359, 228] width 16 height 16
click at [452, 268] on button "Confirmer" at bounding box center [462, 267] width 54 height 17
